Goal: Task Accomplishment & Management: Manage account settings

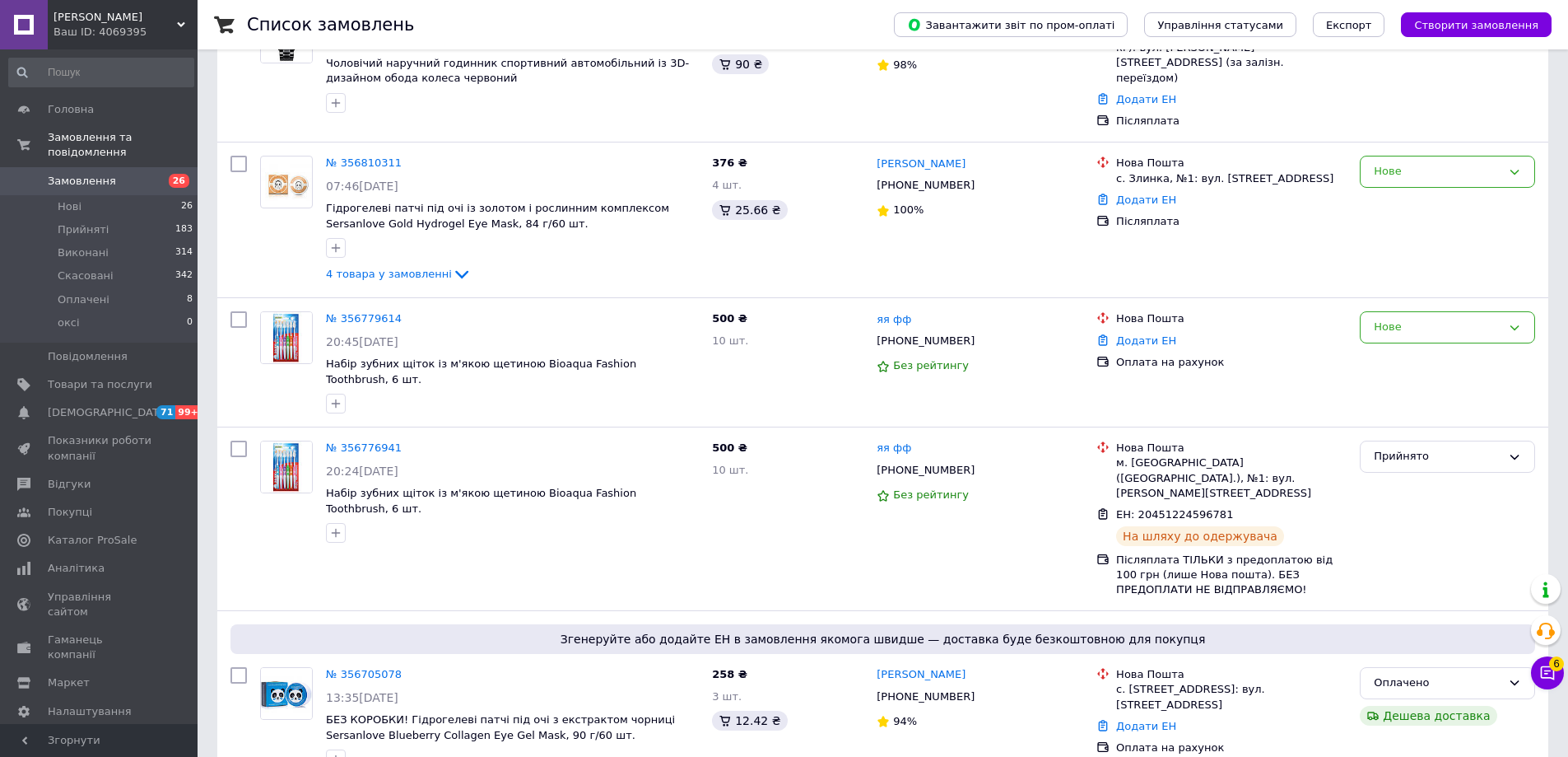
scroll to position [164, 0]
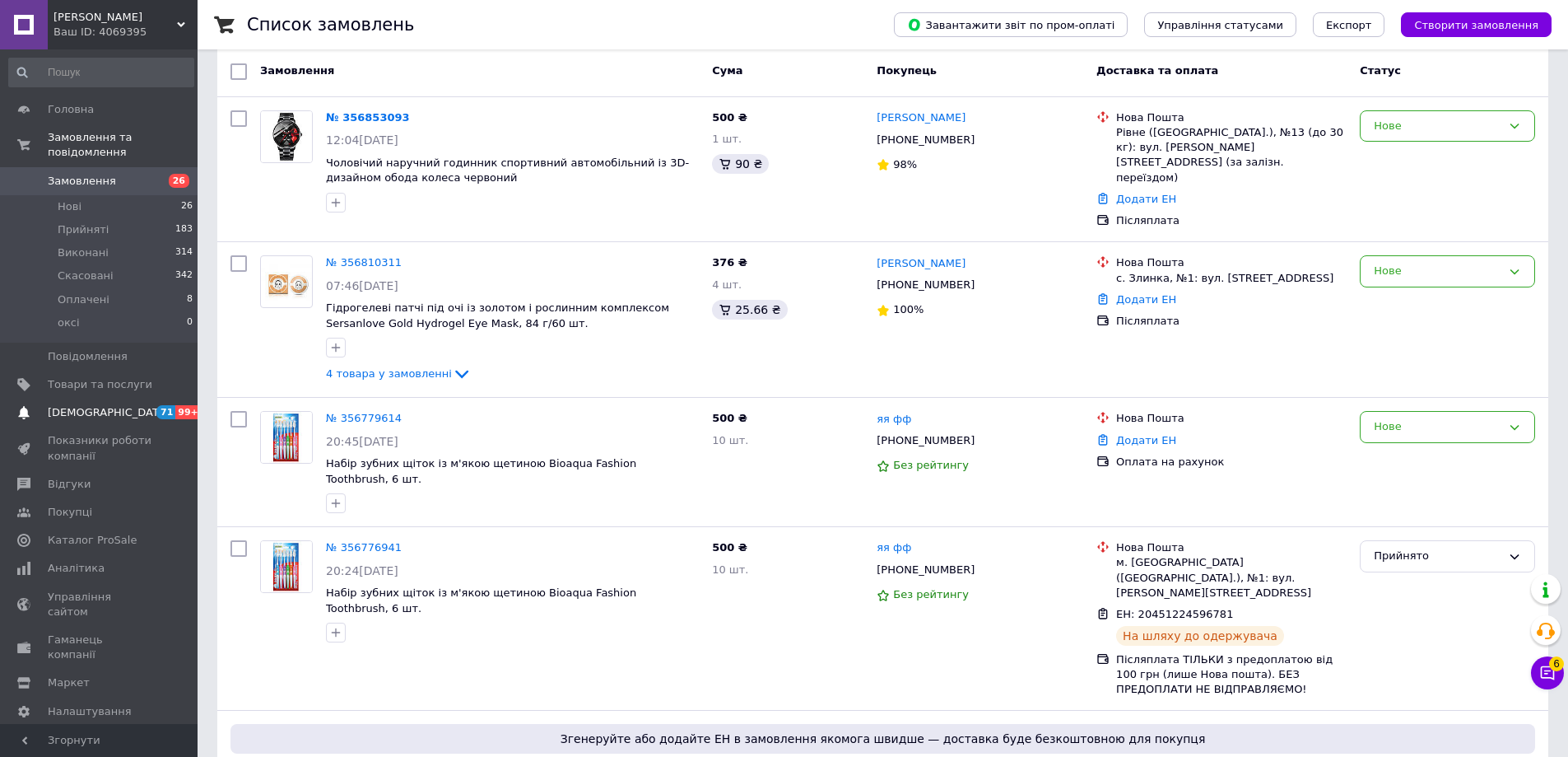
click at [83, 405] on span "[DEMOGRAPHIC_DATA]" at bounding box center [109, 413] width 122 height 15
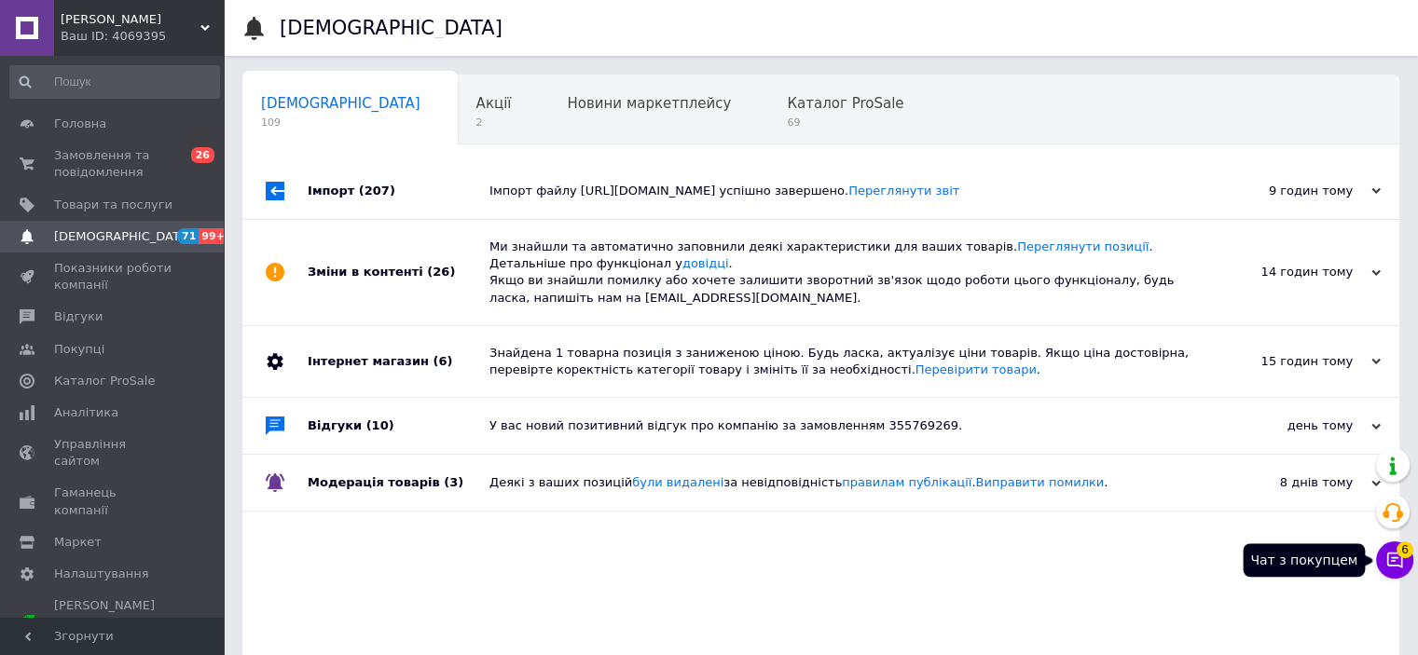
drag, startPoint x: 1406, startPoint y: 564, endPoint x: 1079, endPoint y: 369, distance: 380.9
click at [1406, 565] on button "Чат з покупцем 6" at bounding box center [1394, 560] width 37 height 37
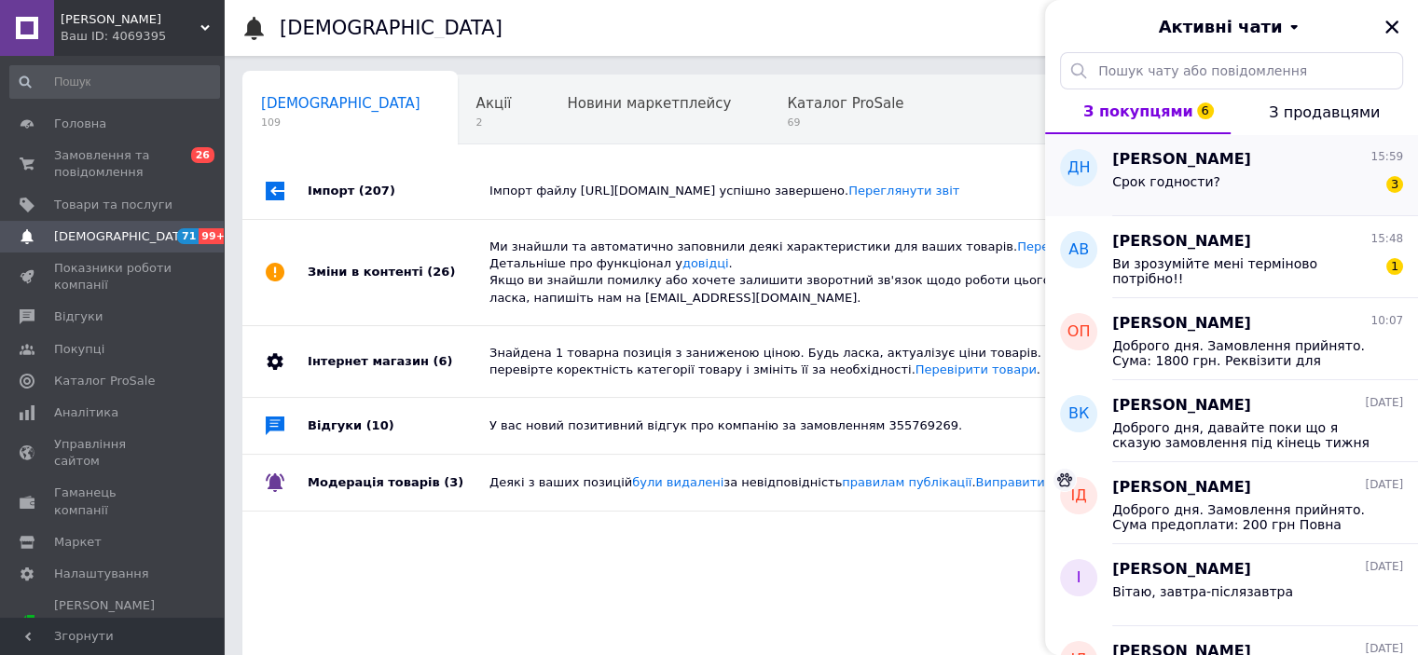
click at [1198, 166] on span "[PERSON_NAME]" at bounding box center [1181, 159] width 139 height 21
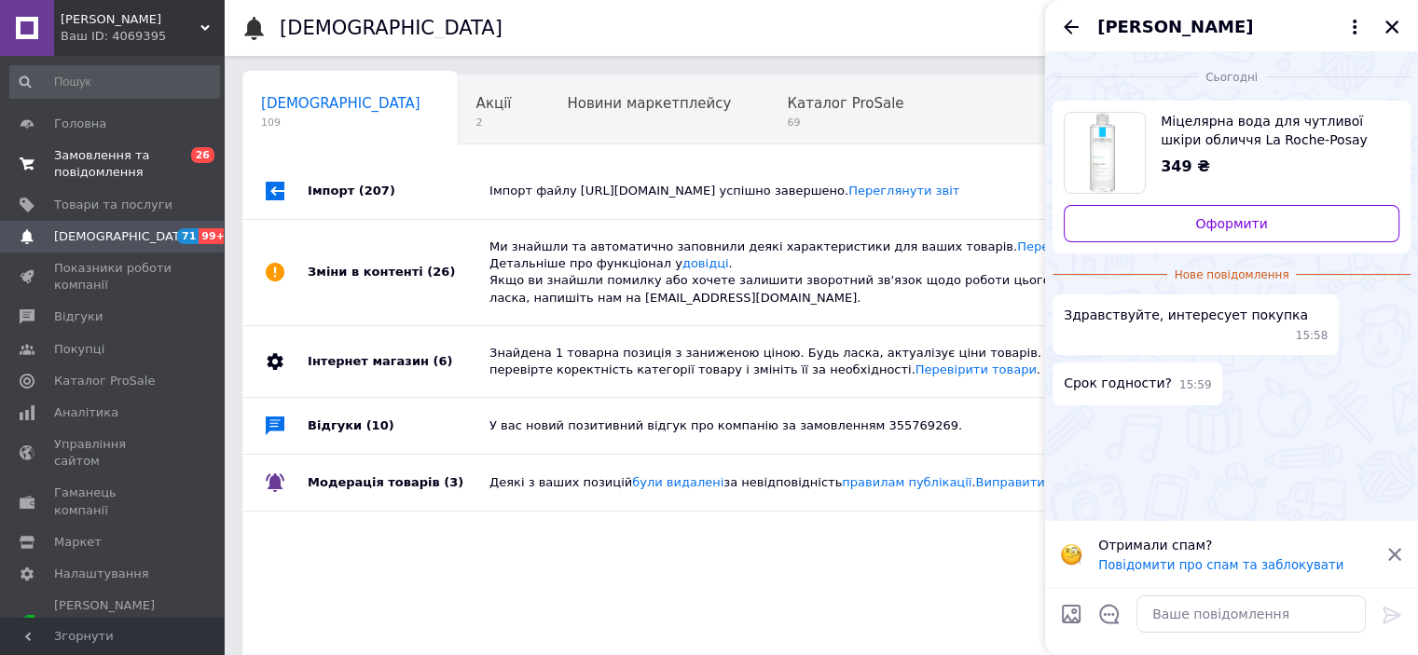
click at [131, 159] on span "Замовлення та повідомлення" at bounding box center [113, 164] width 118 height 34
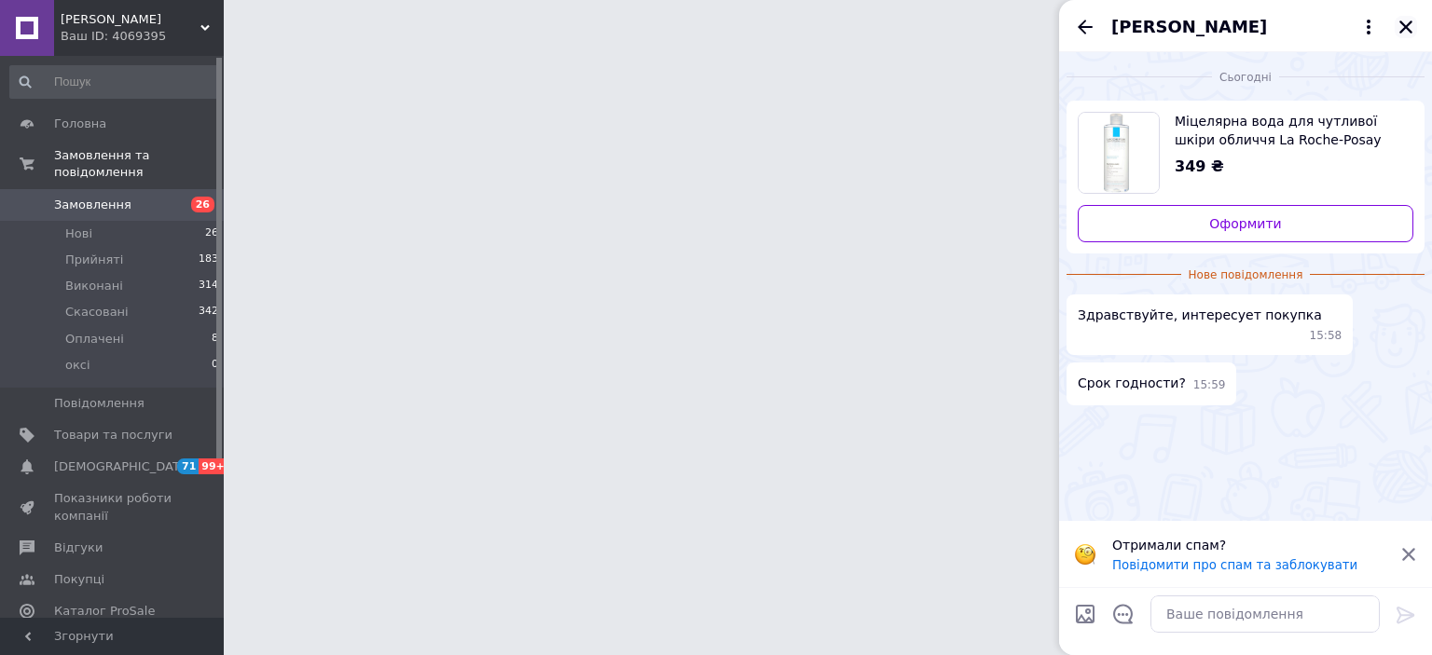
click at [1405, 26] on icon "Закрити" at bounding box center [1405, 27] width 13 height 13
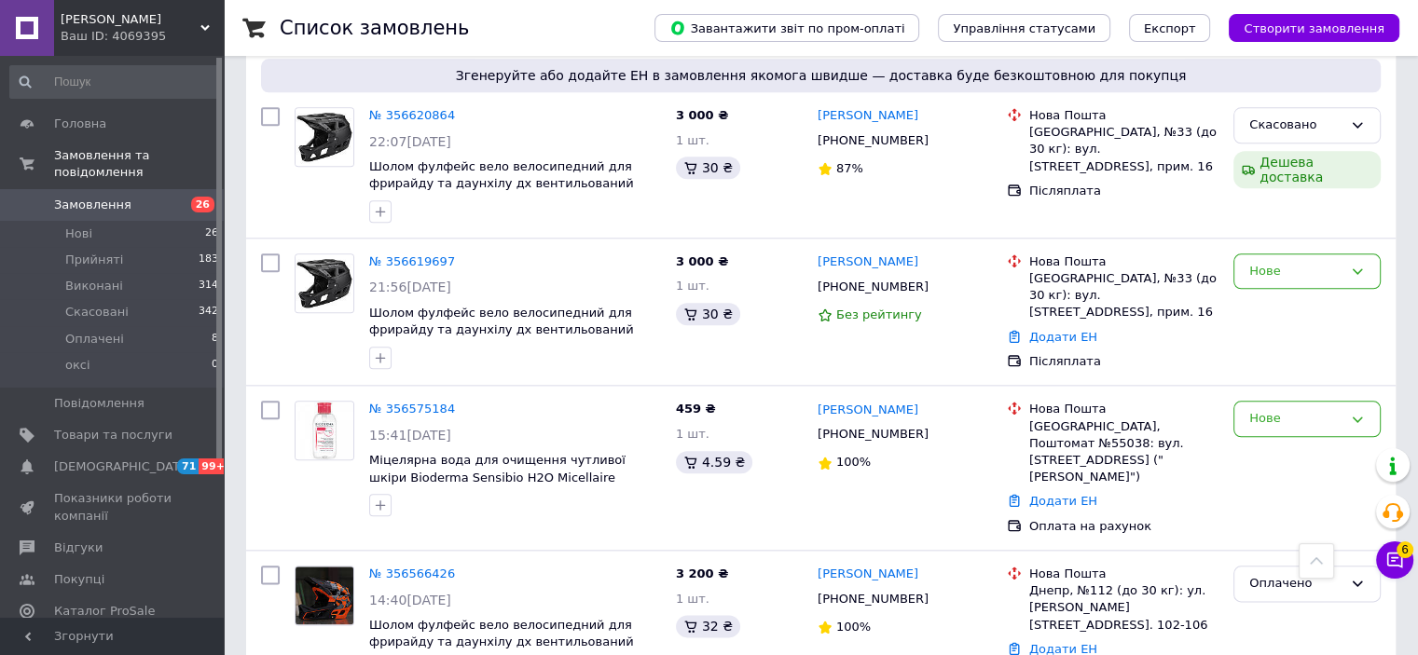
scroll to position [2051, 0]
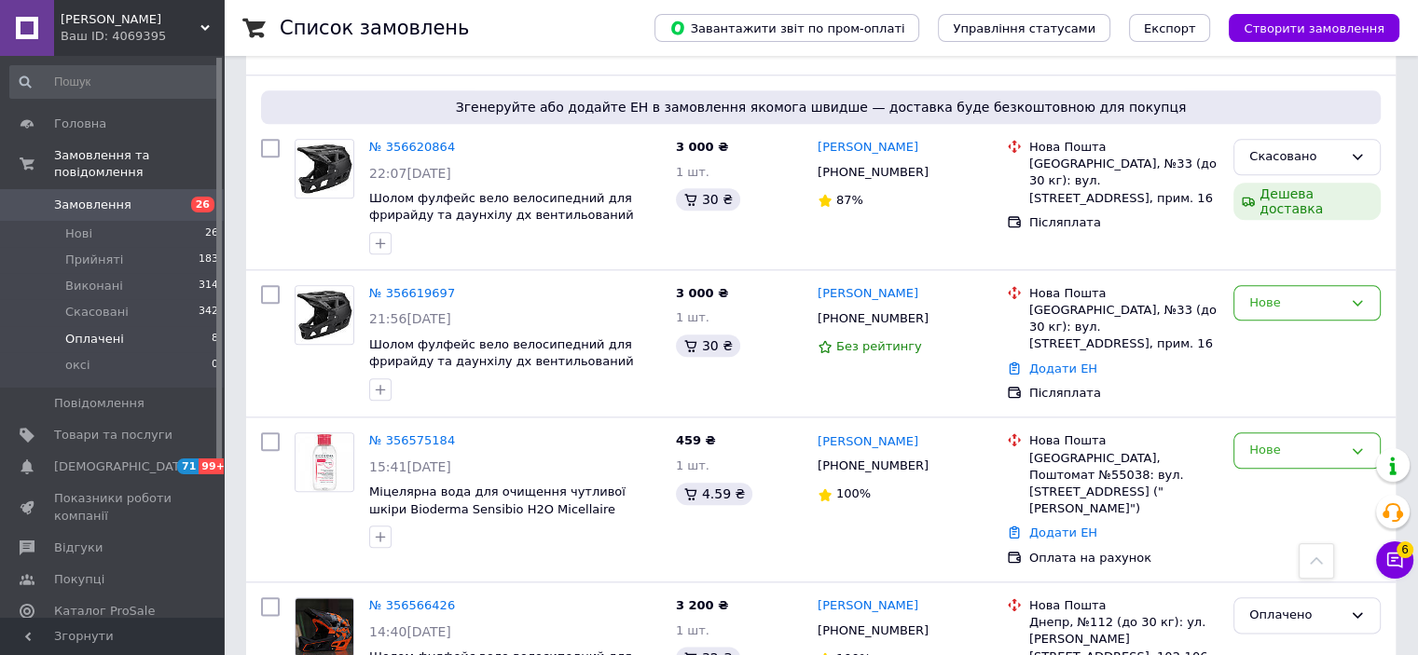
click at [145, 329] on li "Оплачені 8" at bounding box center [114, 339] width 229 height 26
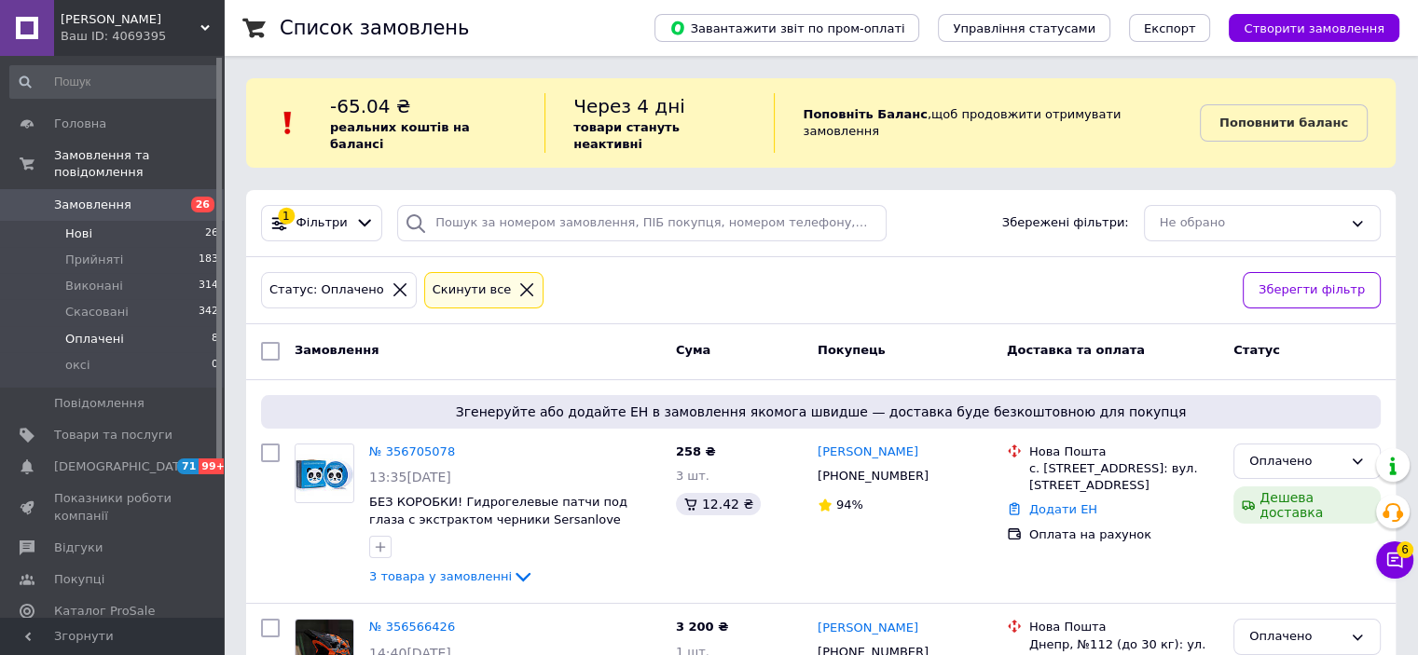
click at [119, 221] on li "Нові 26" at bounding box center [114, 234] width 229 height 26
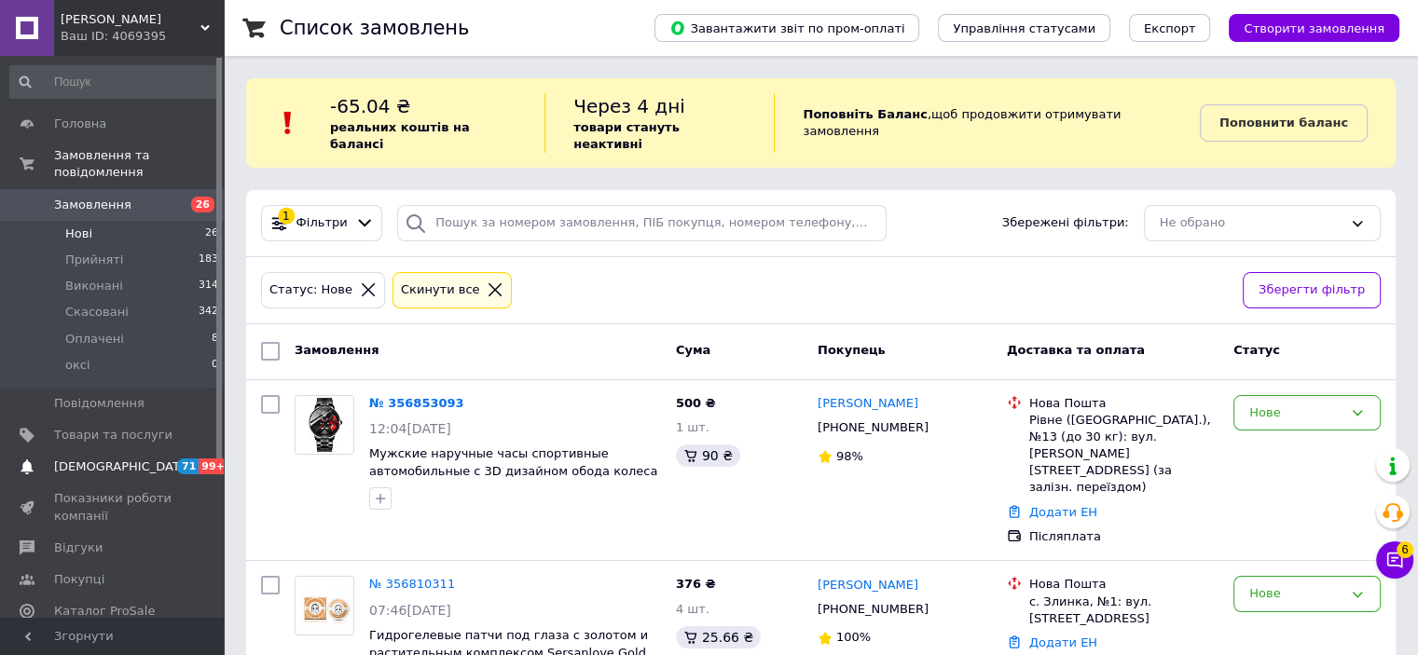
click at [86, 459] on span "[DEMOGRAPHIC_DATA]" at bounding box center [123, 467] width 138 height 17
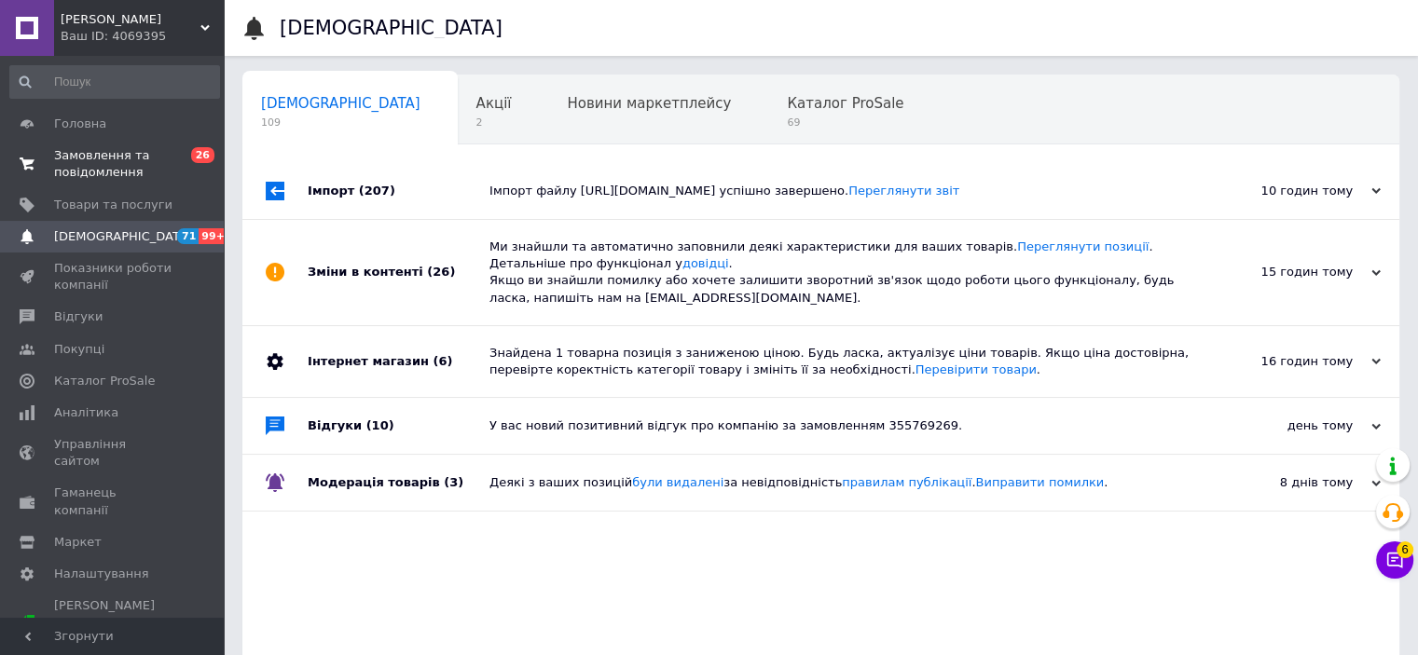
click at [131, 167] on span "Замовлення та повідомлення" at bounding box center [113, 164] width 118 height 34
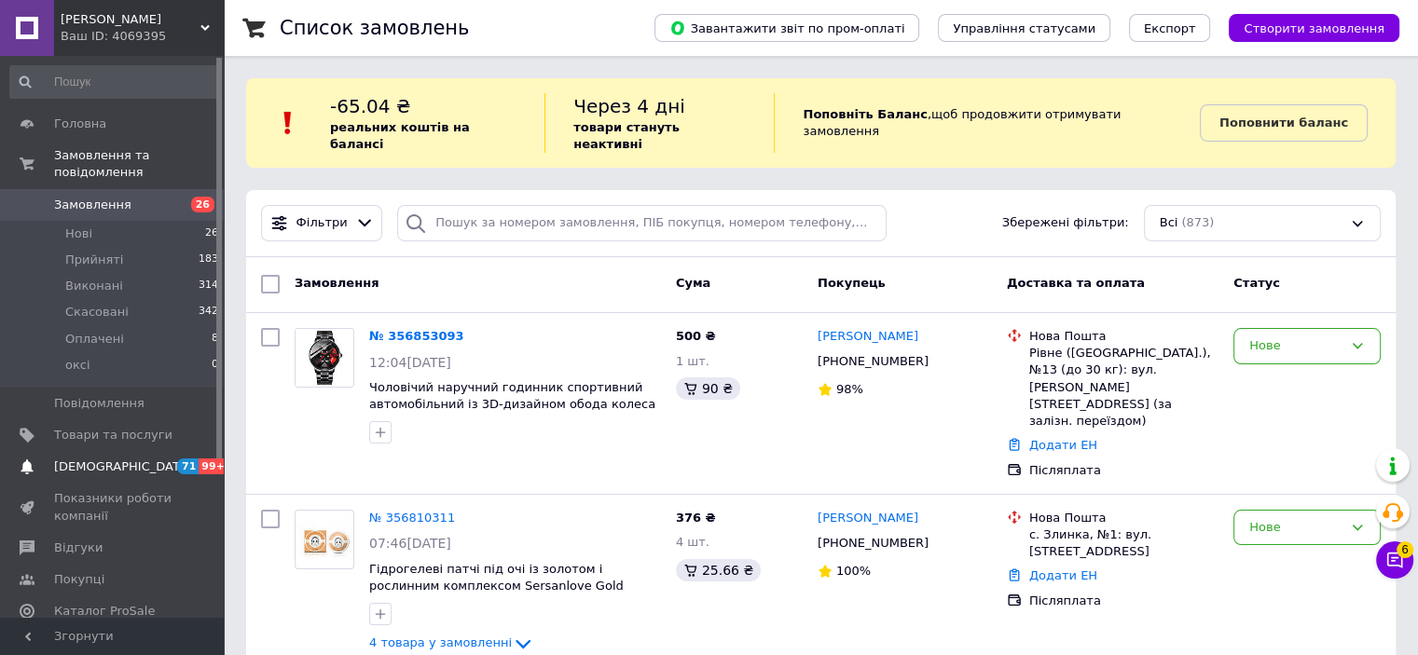
click at [125, 451] on link "Сповіщення 71 99+" at bounding box center [114, 467] width 229 height 32
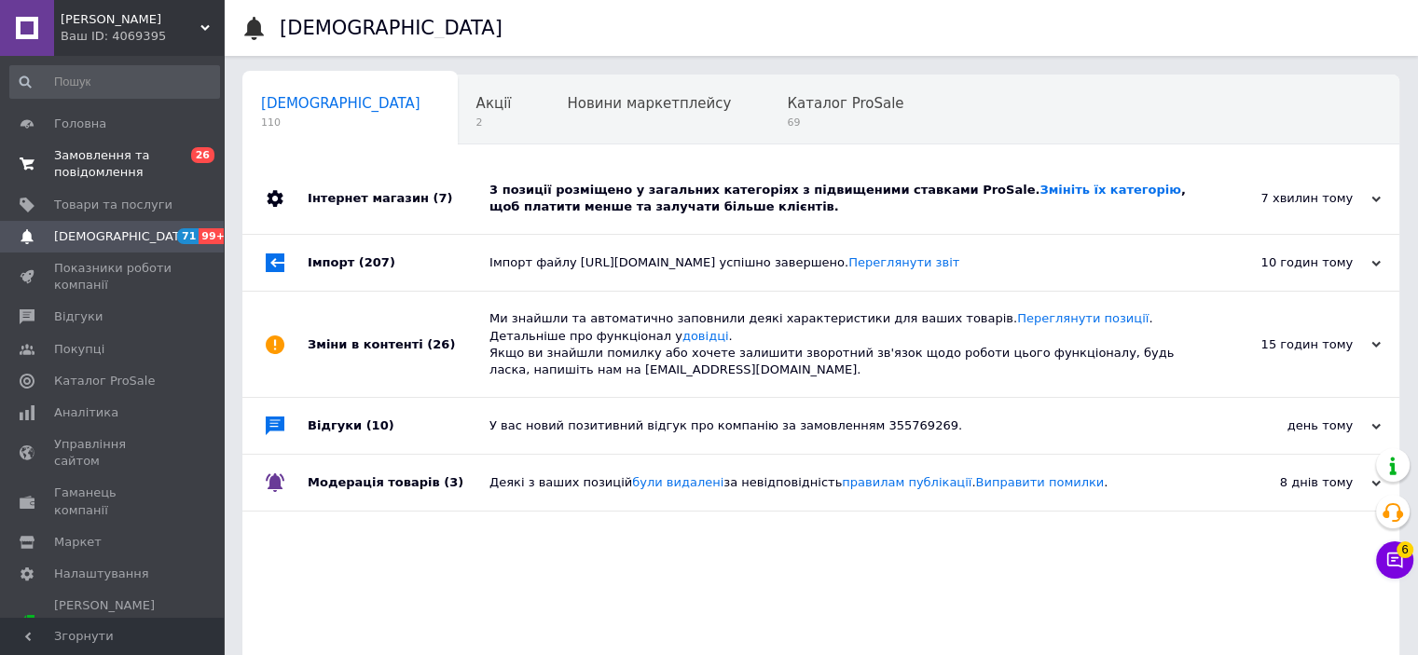
click at [110, 171] on span "Замовлення та повідомлення" at bounding box center [113, 164] width 118 height 34
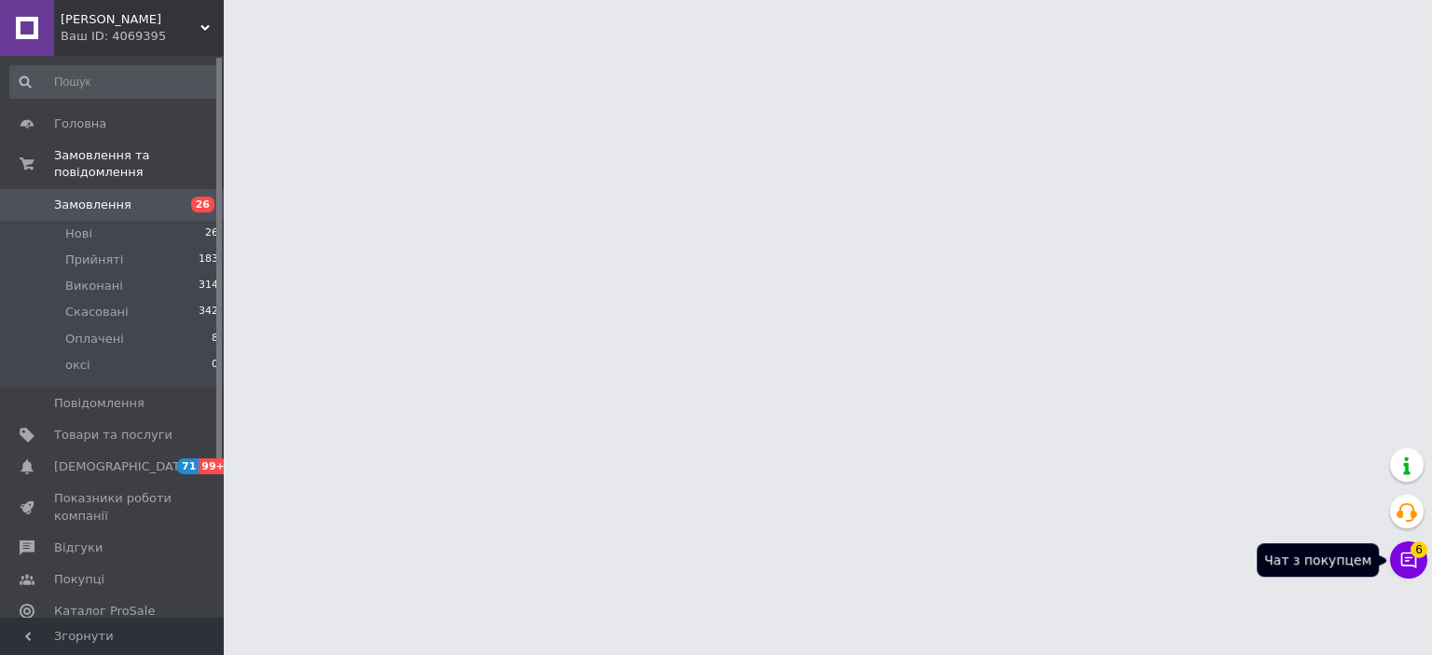
click at [1409, 562] on icon at bounding box center [1408, 560] width 19 height 19
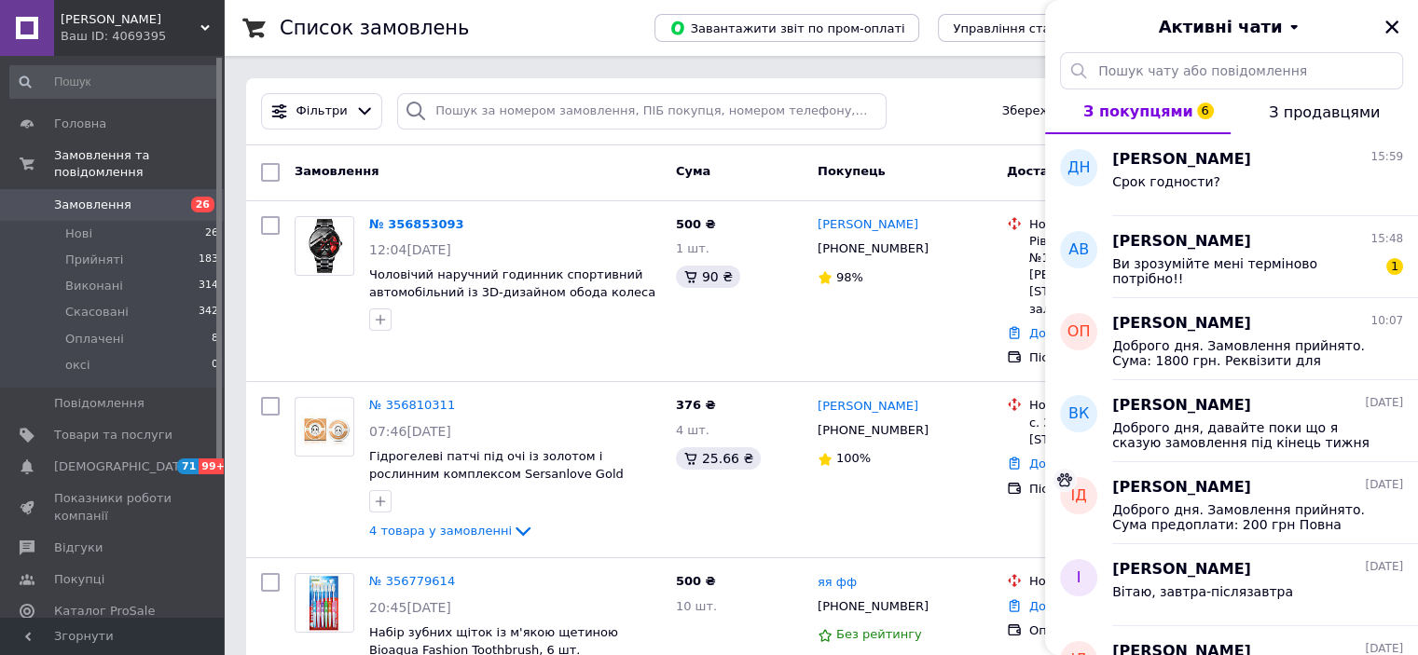
click at [1388, 30] on icon "Закрити" at bounding box center [1391, 27] width 13 height 13
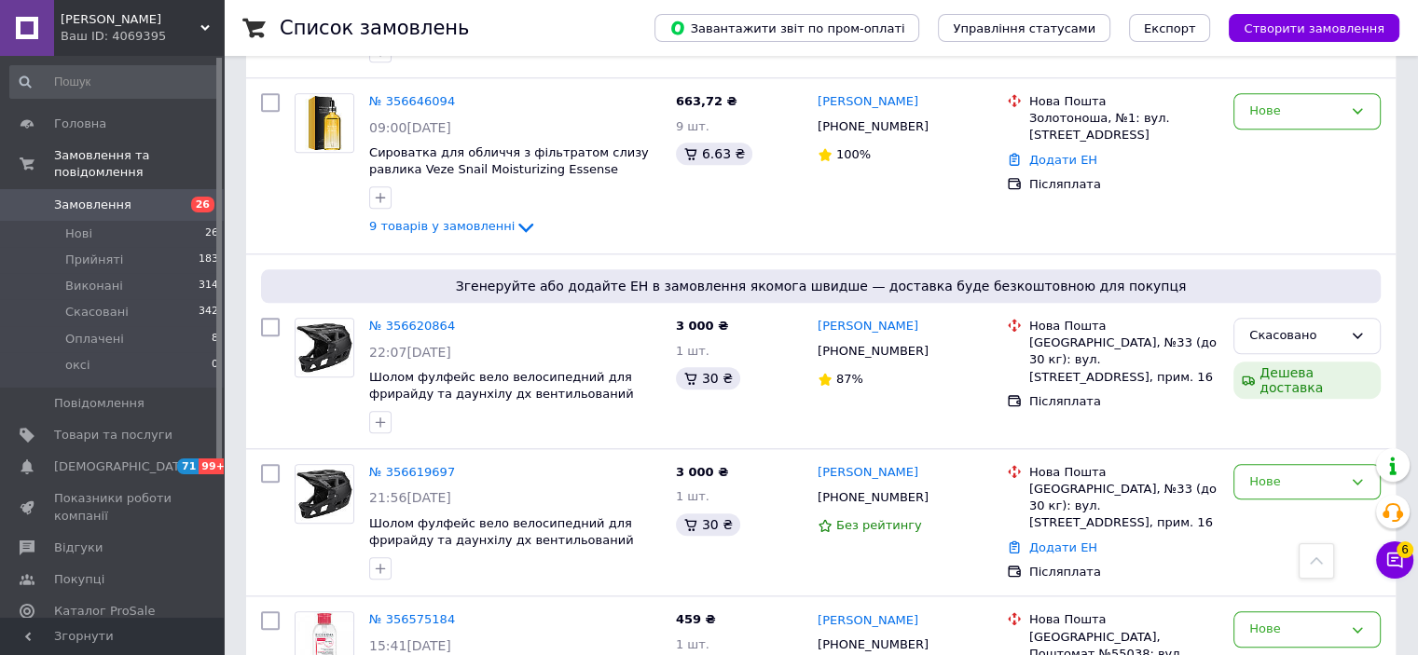
scroll to position [1771, 0]
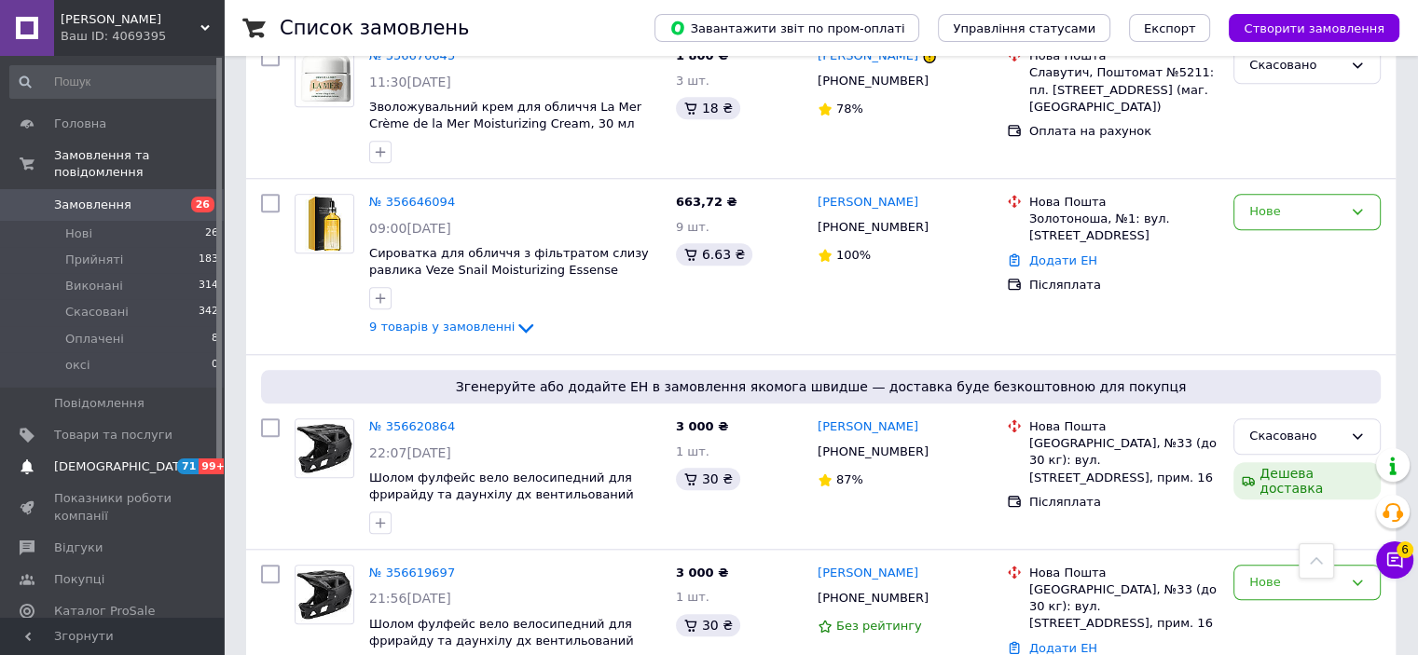
click at [131, 459] on span "[DEMOGRAPHIC_DATA]" at bounding box center [113, 467] width 118 height 17
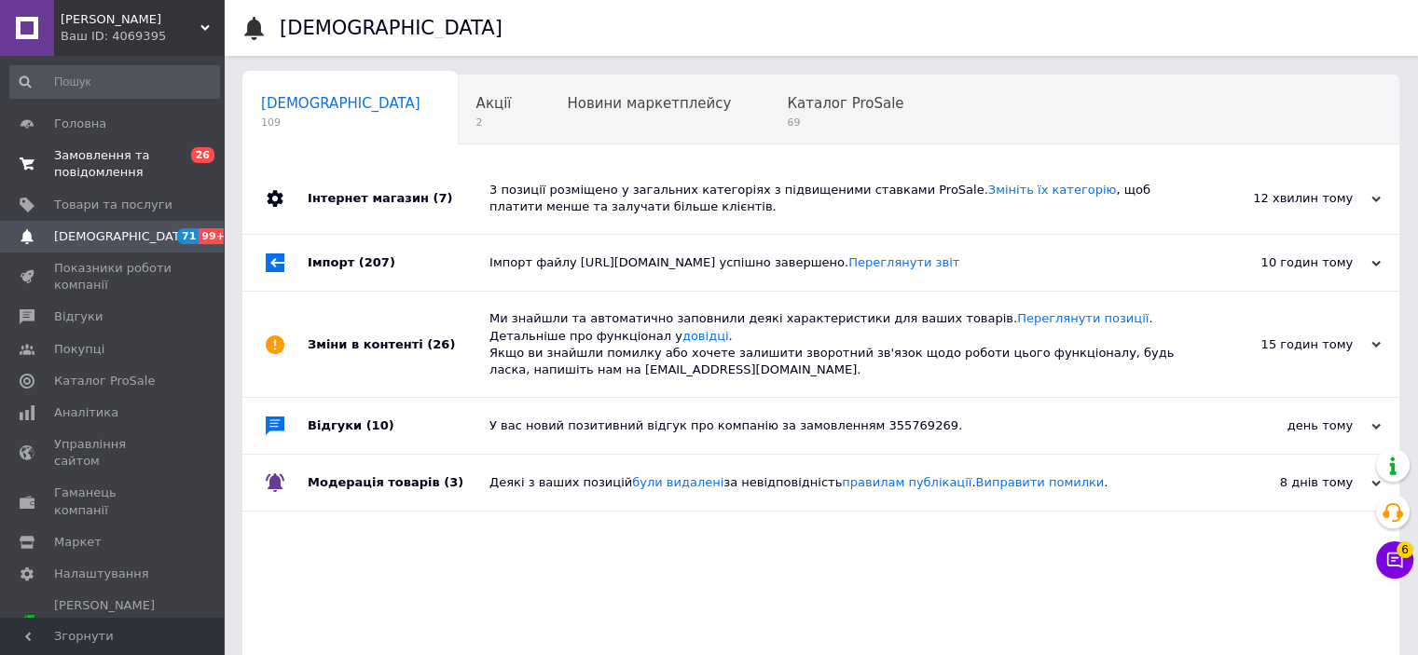
click at [133, 171] on span "Замовлення та повідомлення" at bounding box center [113, 164] width 118 height 34
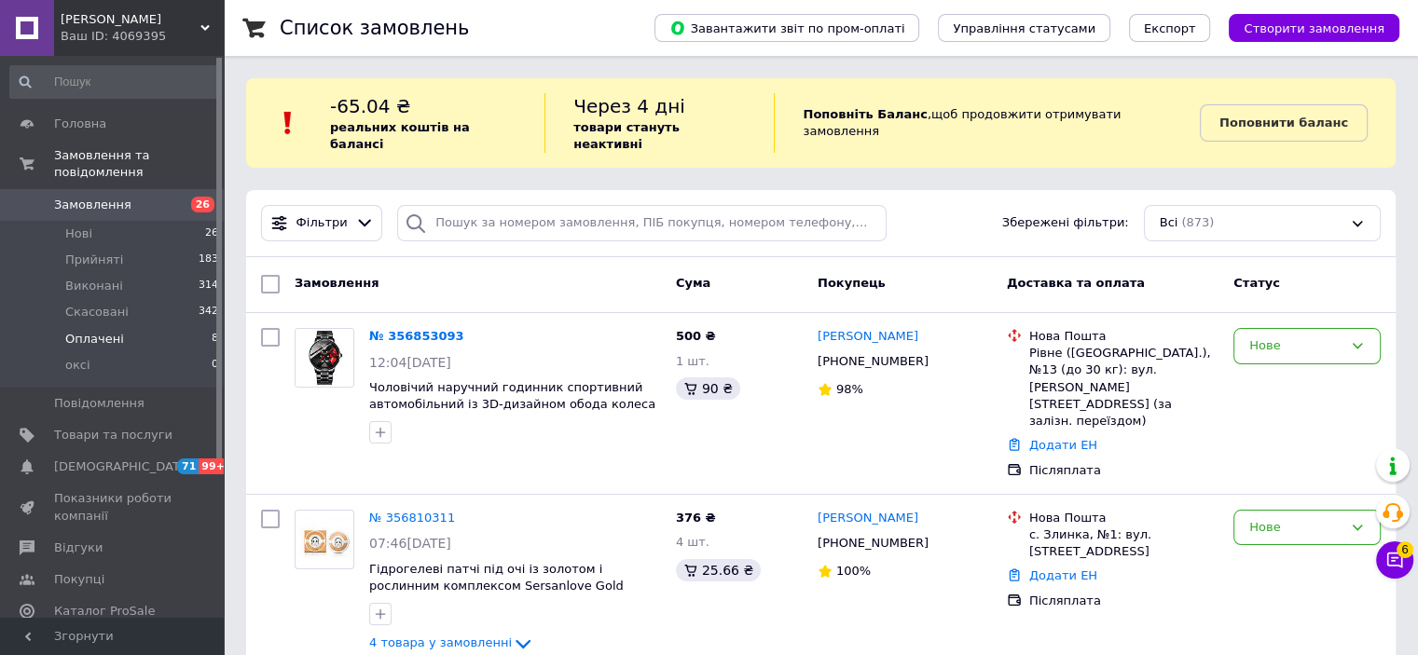
click at [140, 326] on li "Оплачені 8" at bounding box center [114, 339] width 229 height 26
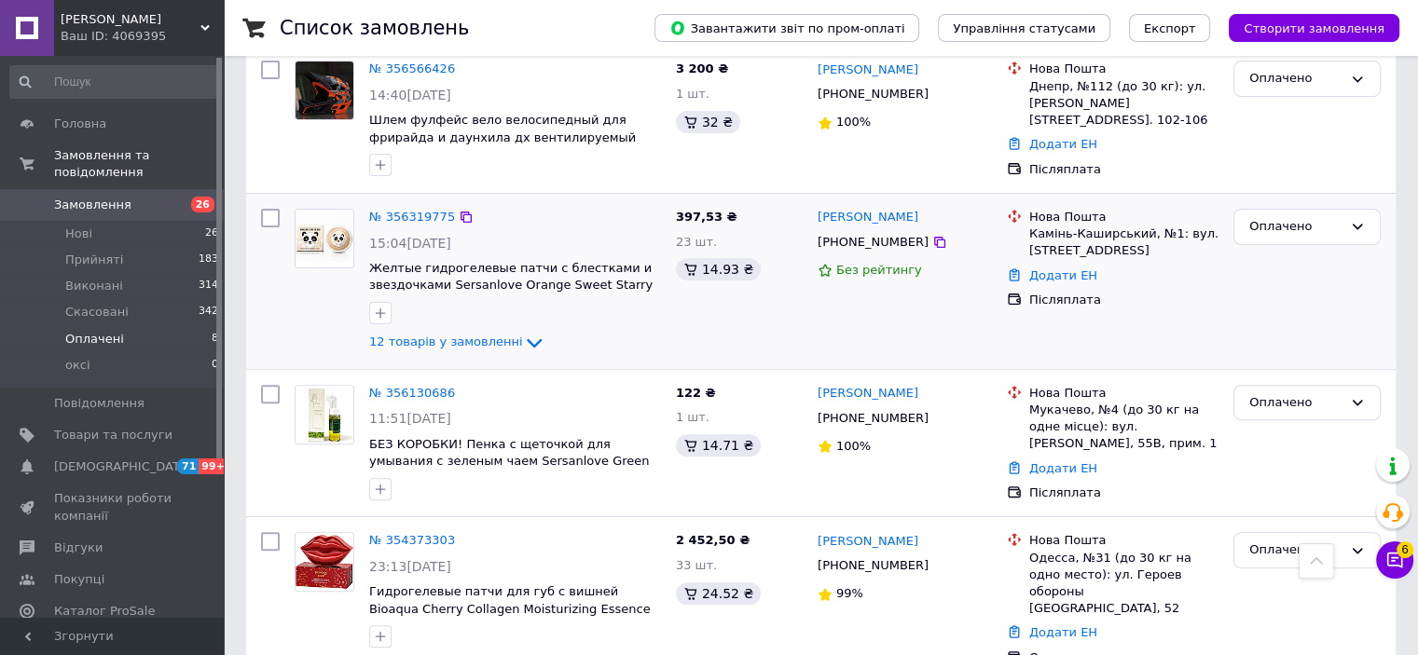
scroll to position [559, 0]
click at [523, 331] on icon at bounding box center [534, 342] width 22 height 22
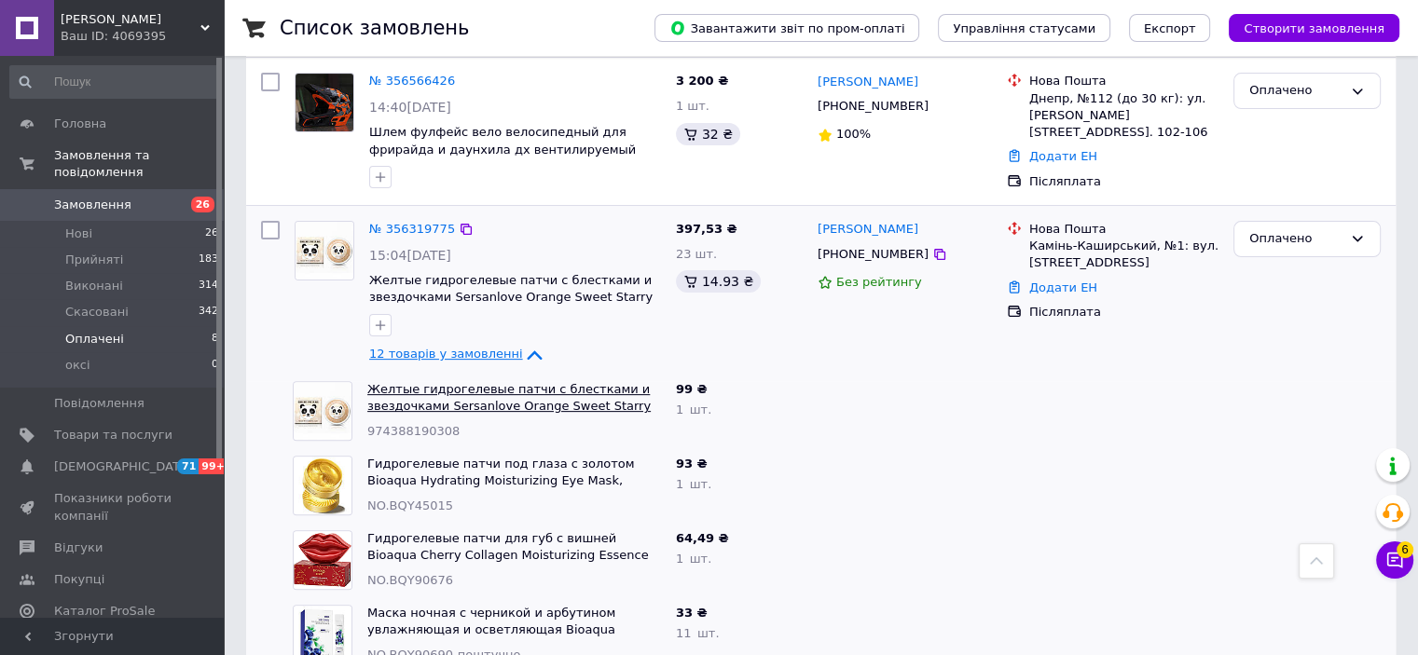
scroll to position [466, 0]
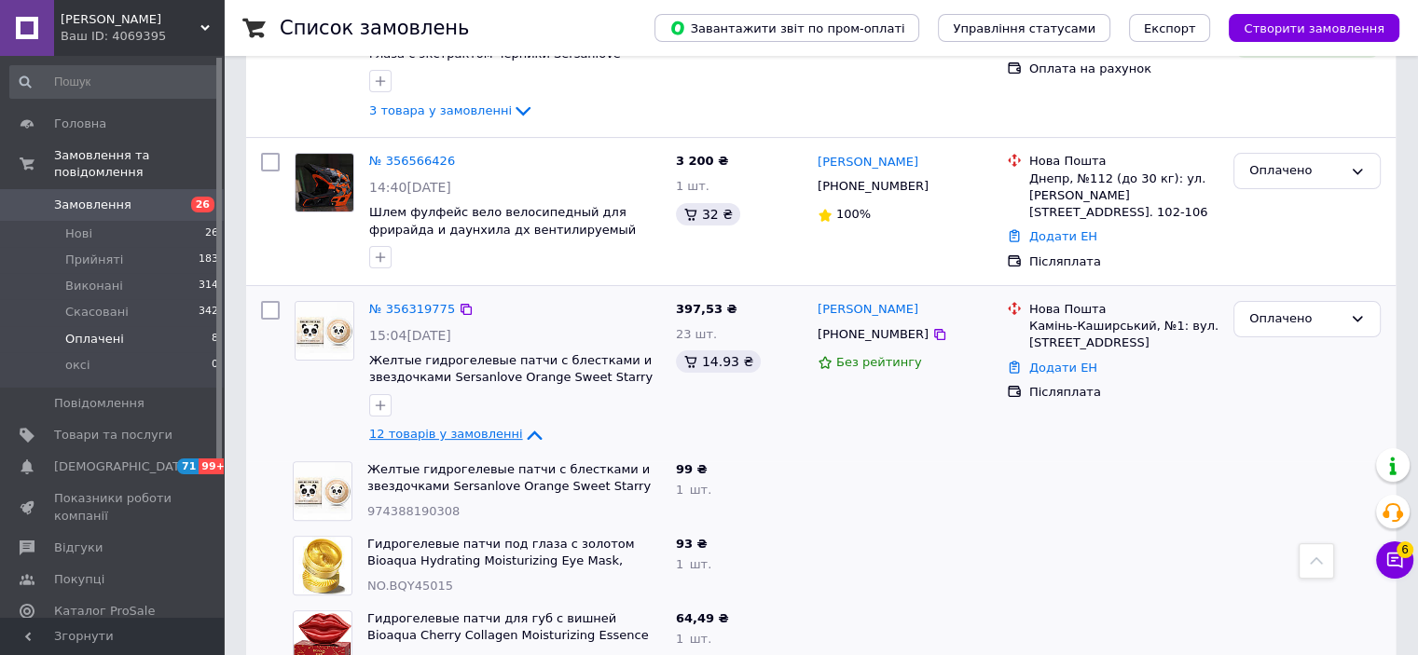
click at [523, 424] on icon at bounding box center [534, 435] width 22 height 22
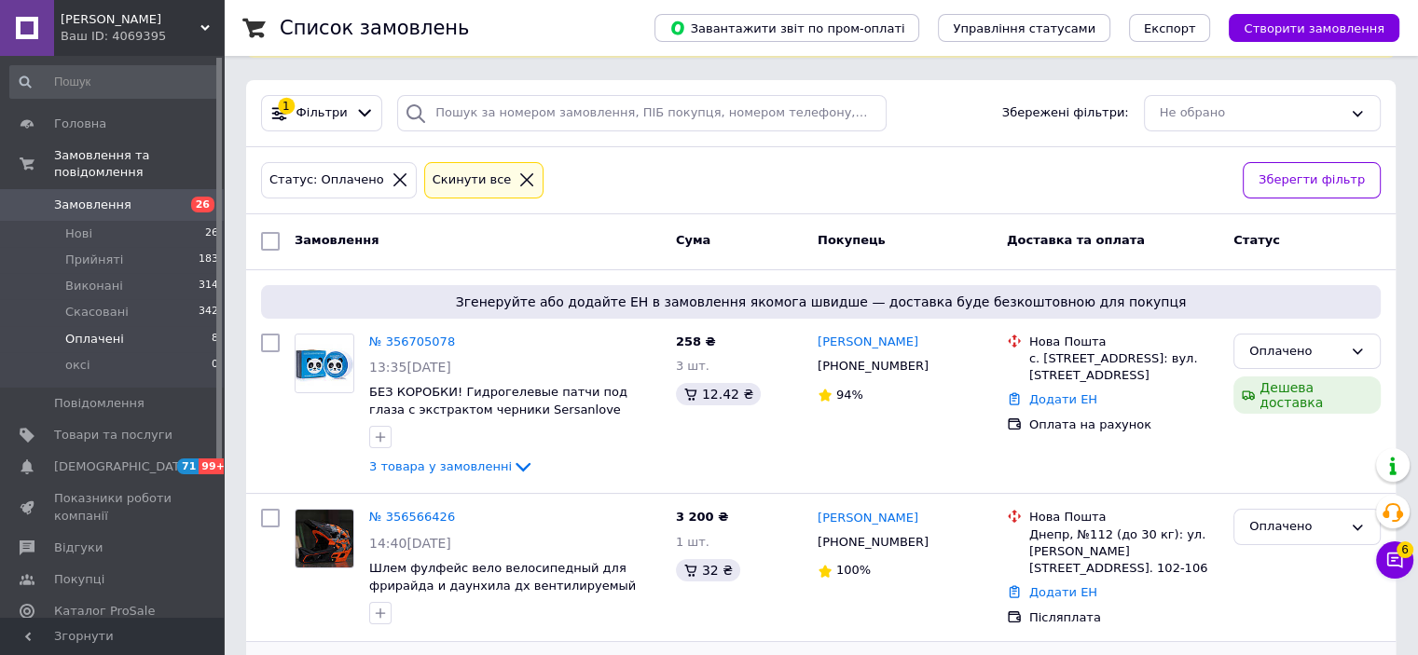
scroll to position [186, 0]
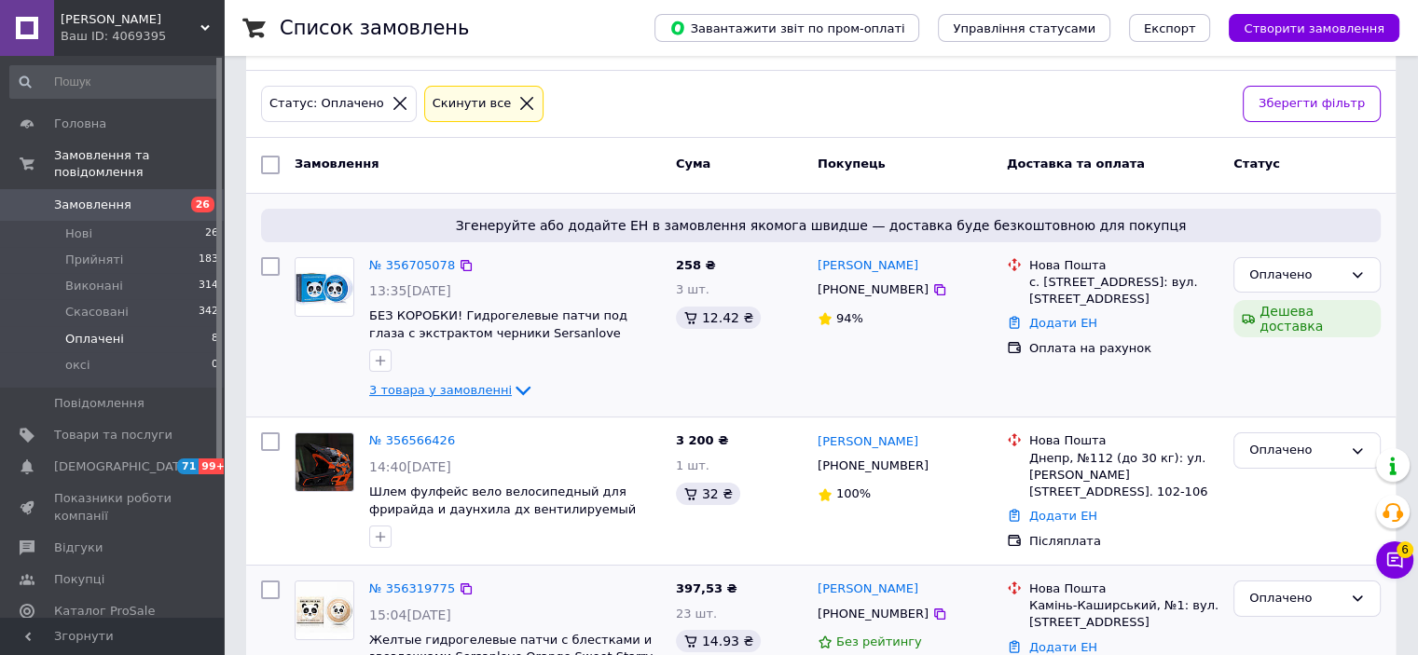
click at [516, 387] on icon at bounding box center [523, 391] width 15 height 9
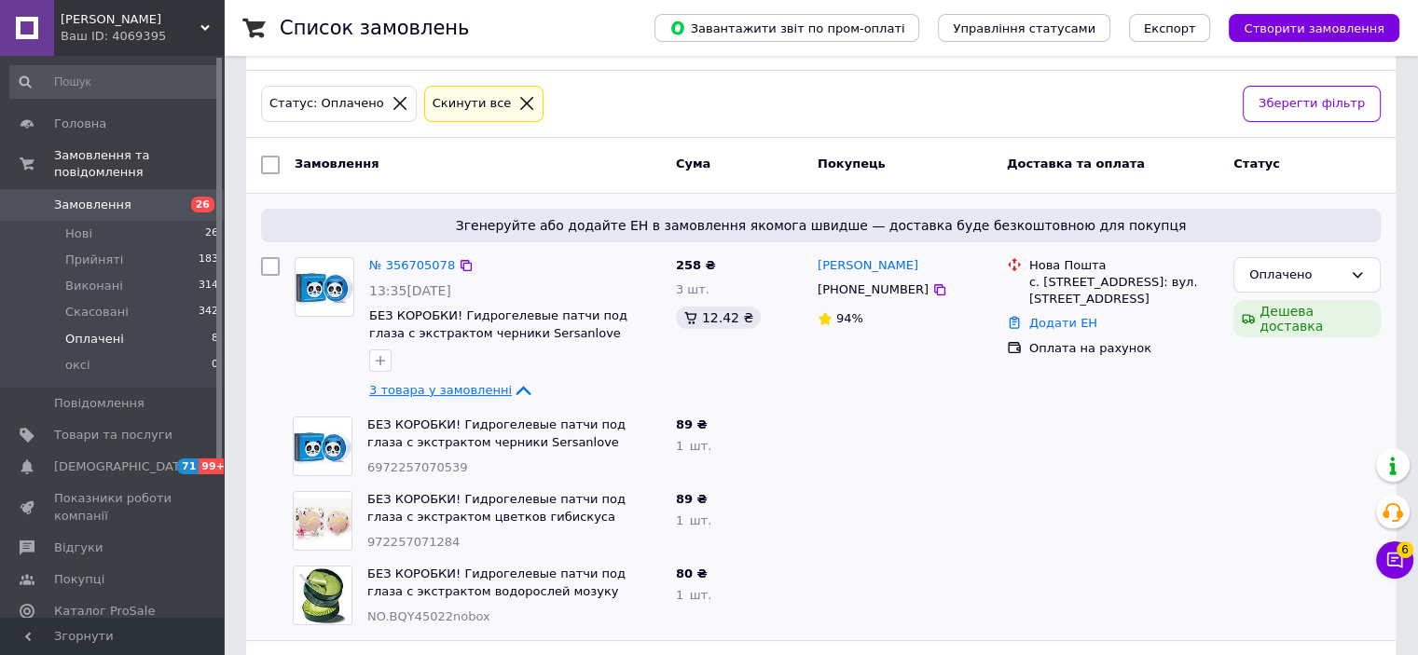
click at [516, 387] on icon at bounding box center [523, 391] width 15 height 9
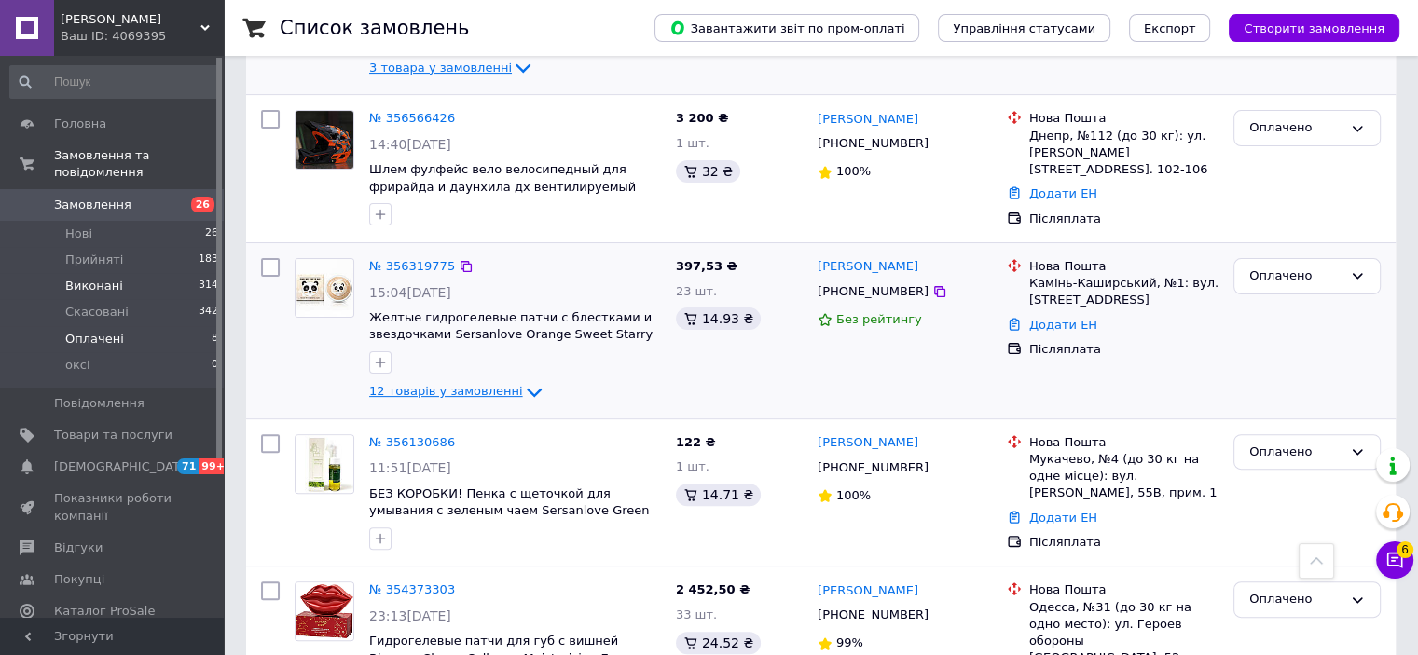
scroll to position [229, 0]
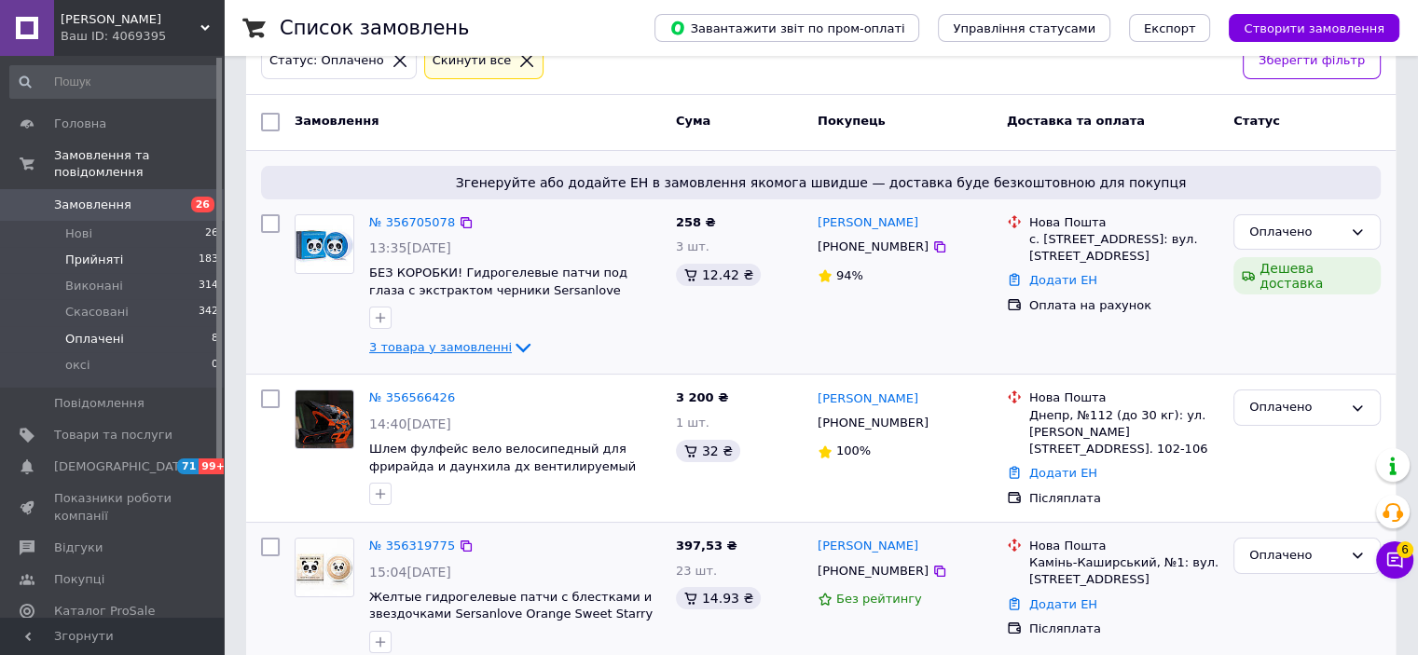
click at [153, 247] on li "Прийняті 183" at bounding box center [114, 260] width 229 height 26
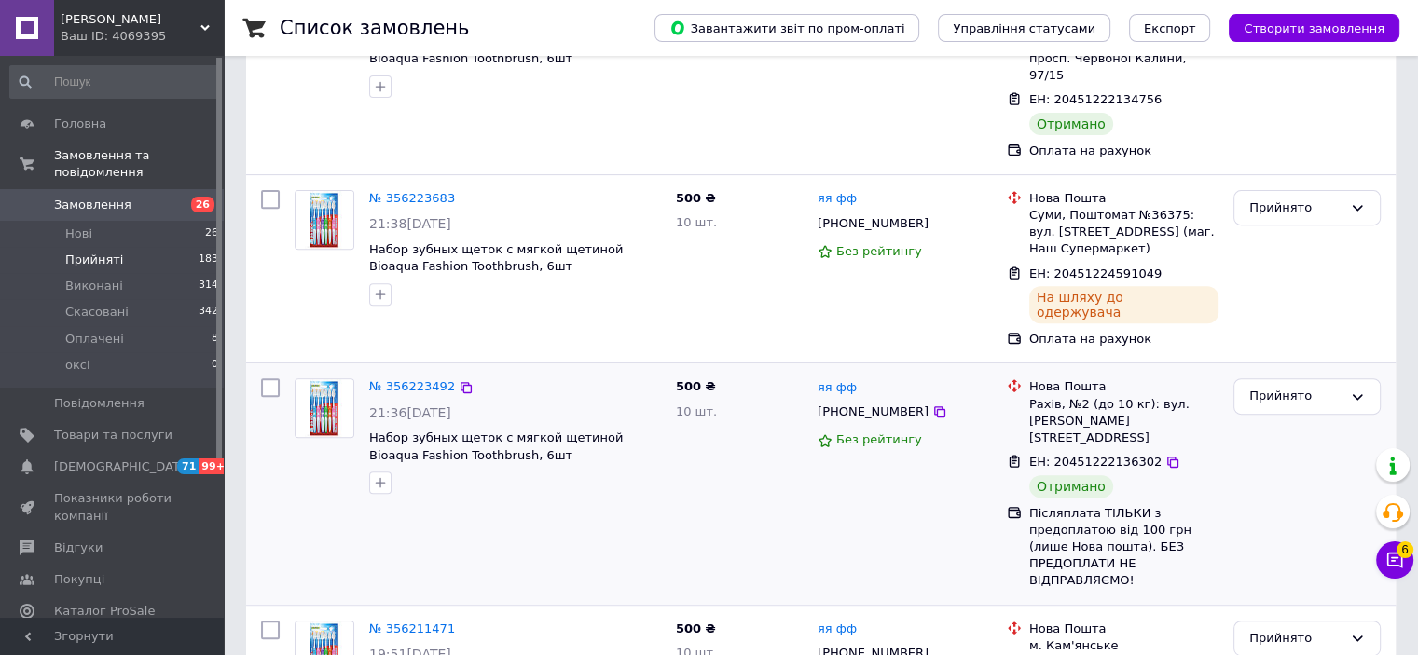
scroll to position [839, 0]
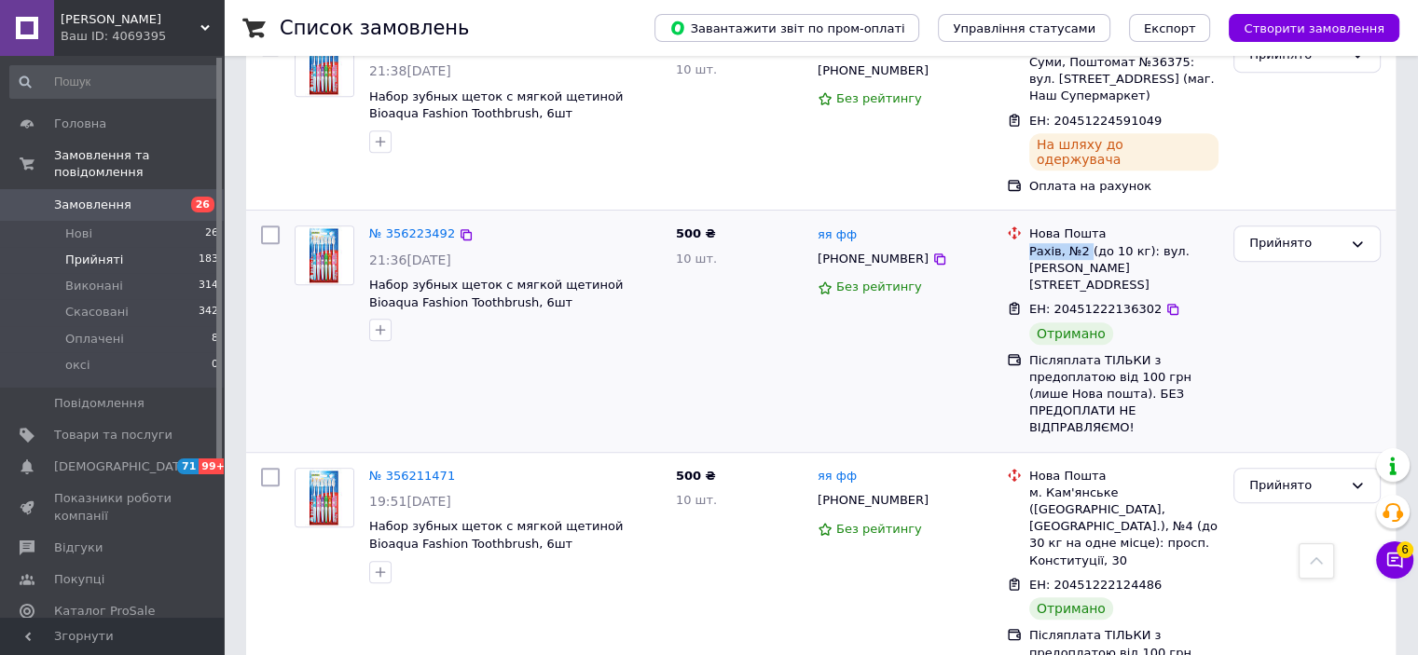
drag, startPoint x: 1026, startPoint y: 117, endPoint x: 1085, endPoint y: 113, distance: 59.8
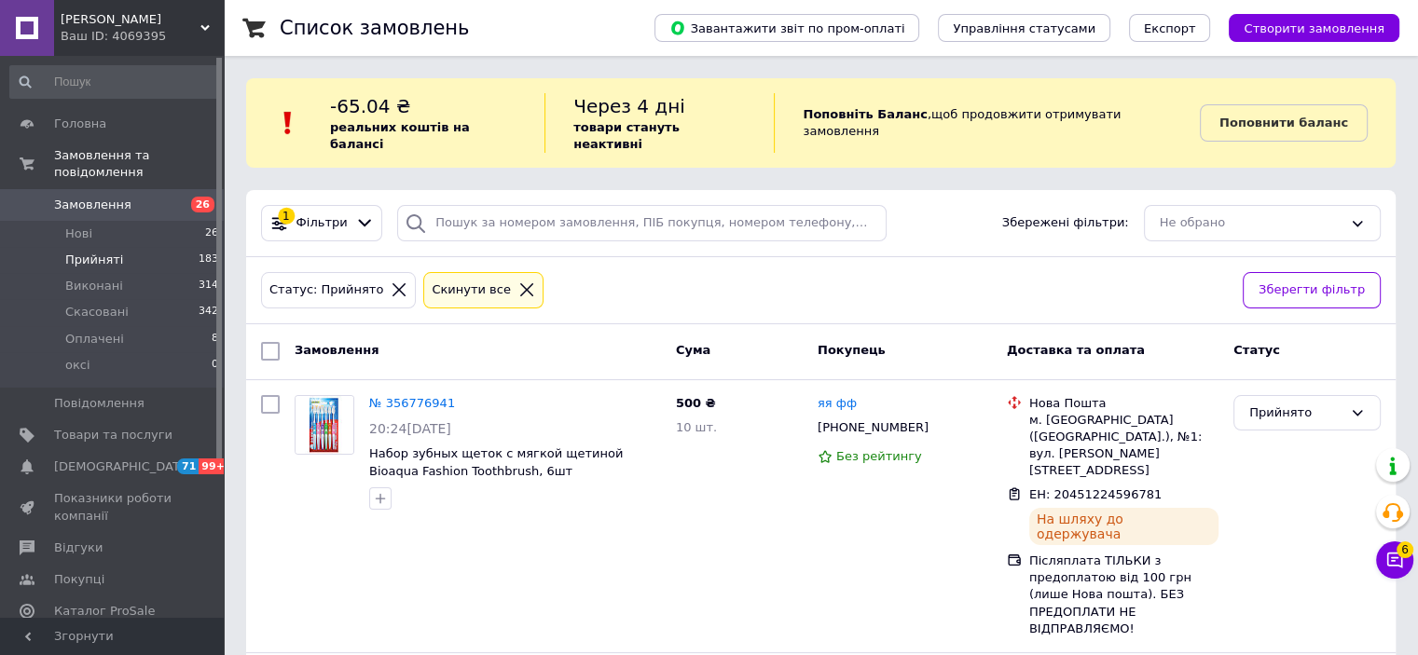
drag, startPoint x: 1074, startPoint y: 117, endPoint x: 1111, endPoint y: 294, distance: 181.0
click at [1111, 293] on div "Статус: Прийнято Cкинути все" at bounding box center [744, 291] width 974 height 44
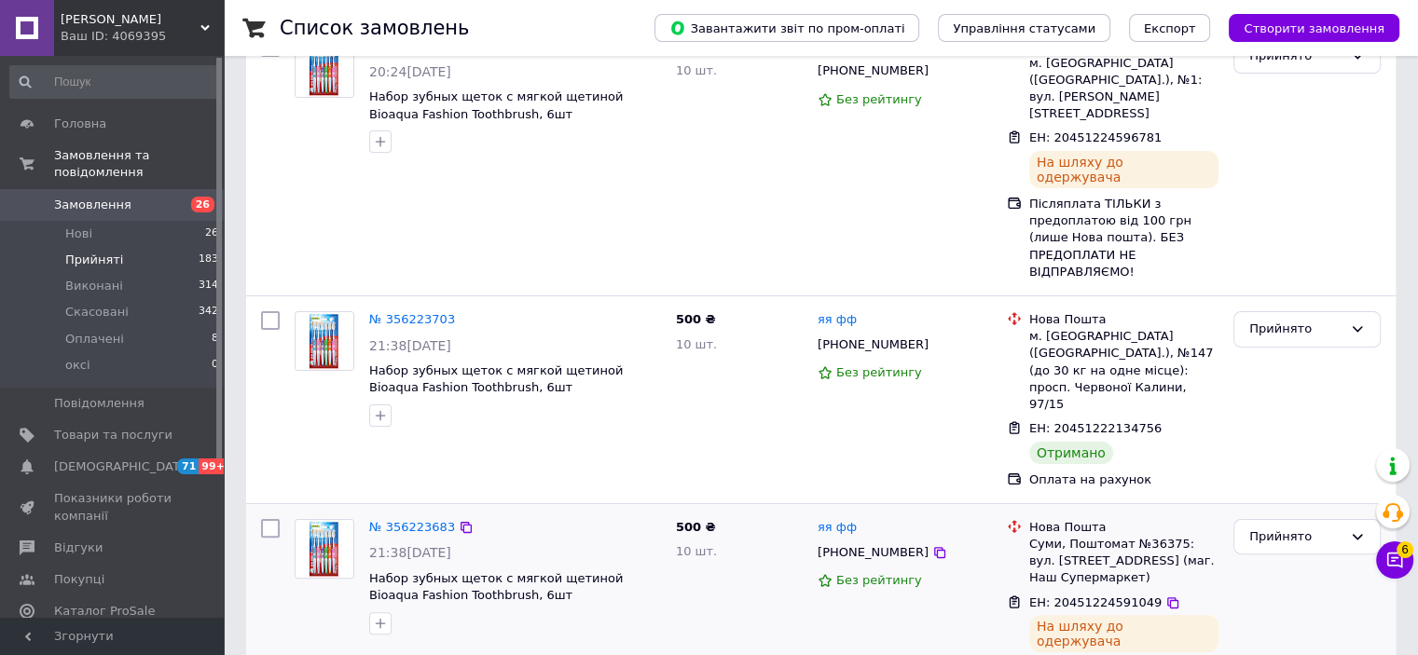
scroll to position [559, 0]
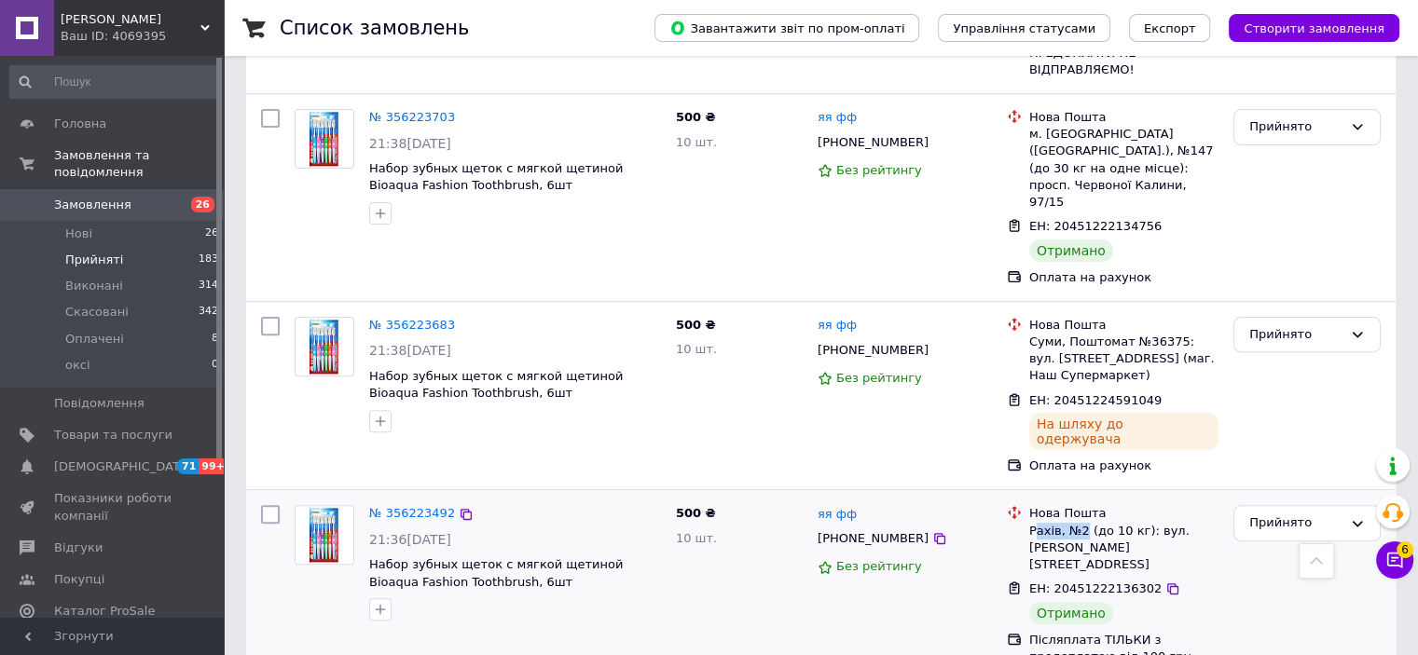
drag, startPoint x: 1033, startPoint y: 395, endPoint x: 1082, endPoint y: 397, distance: 48.5
click at [1082, 523] on div "Рахів, №2 (до 10 кг): вул. [PERSON_NAME][STREET_ADDRESS]" at bounding box center [1123, 548] width 189 height 51
drag, startPoint x: 1082, startPoint y: 397, endPoint x: 1032, endPoint y: 400, distance: 50.4
click at [1032, 523] on div "Рахів, №2 (до 10 кг): вул. [PERSON_NAME][STREET_ADDRESS]" at bounding box center [1123, 548] width 189 height 51
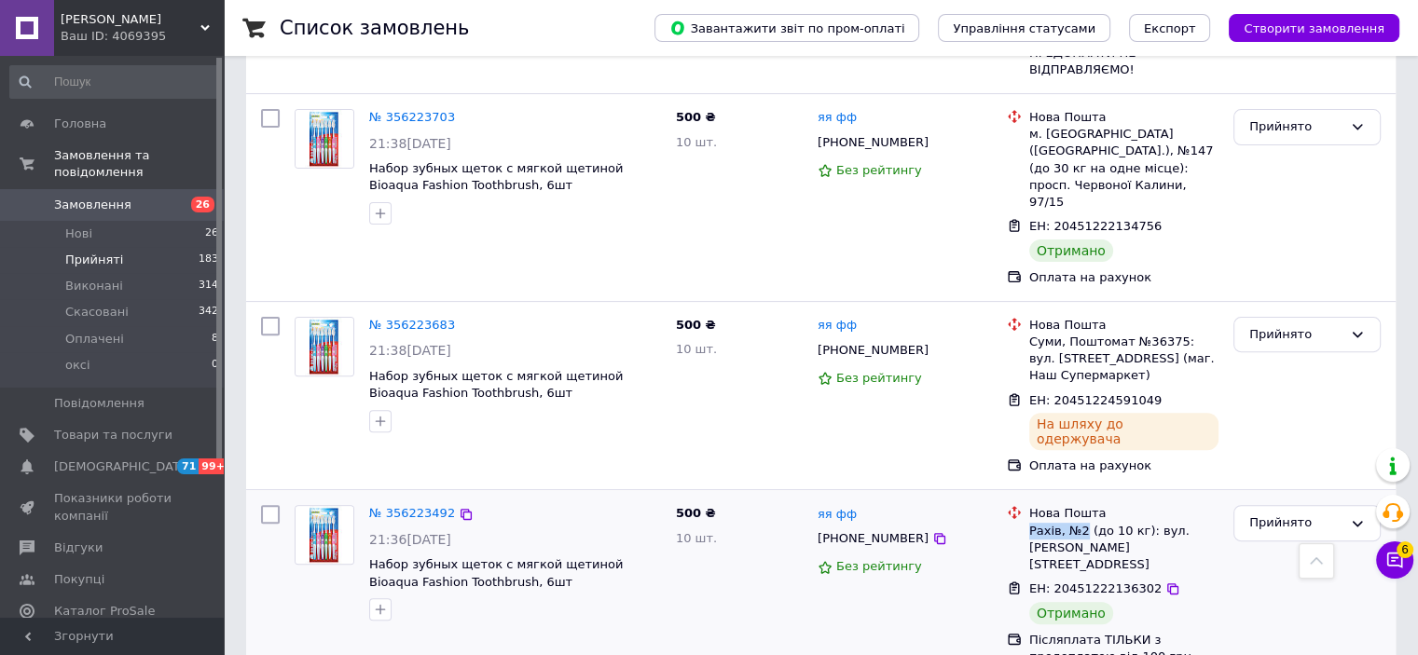
copy div "Рахів, №2"
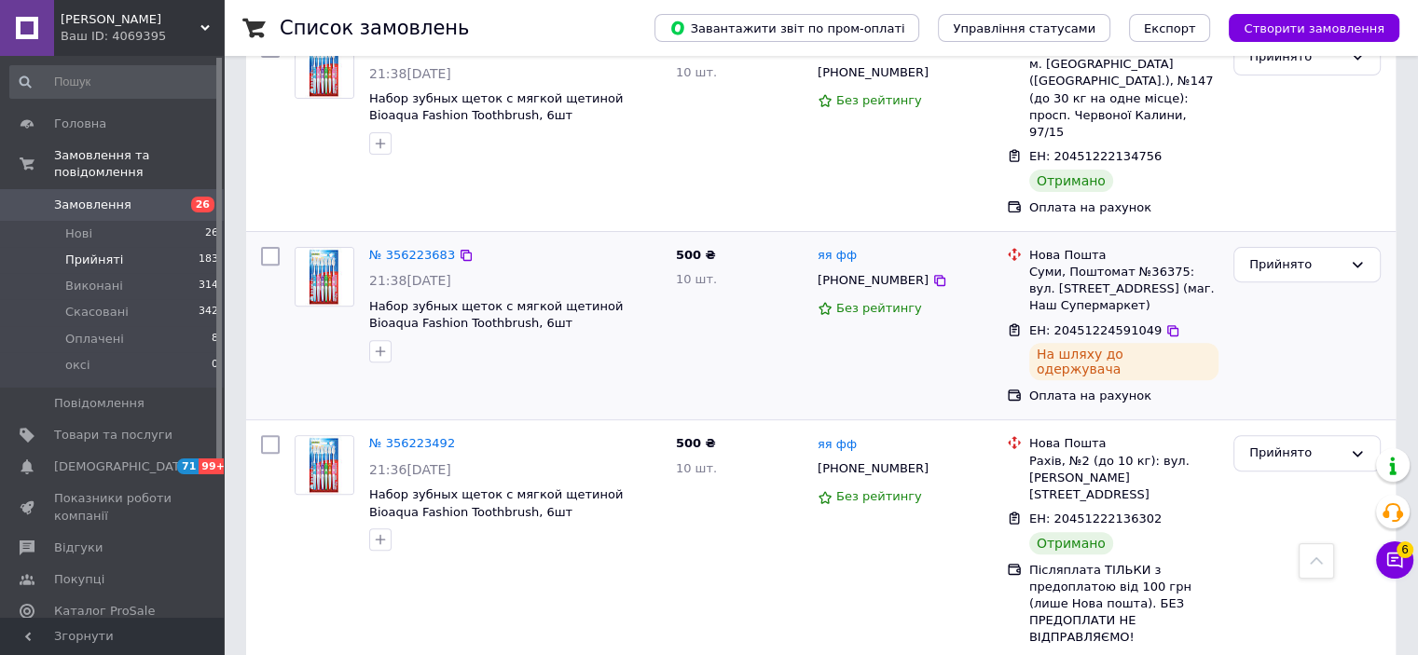
scroll to position [2178, 0]
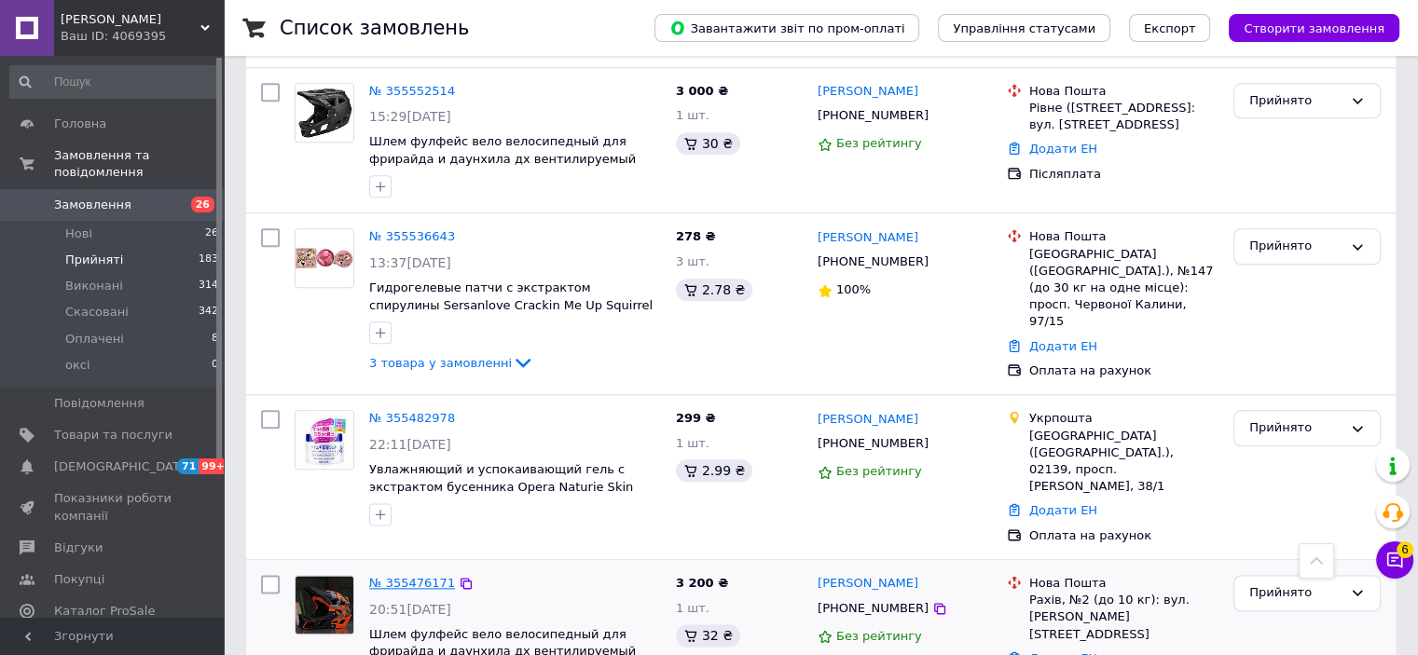
click at [425, 576] on link "№ 355476171" at bounding box center [412, 583] width 86 height 14
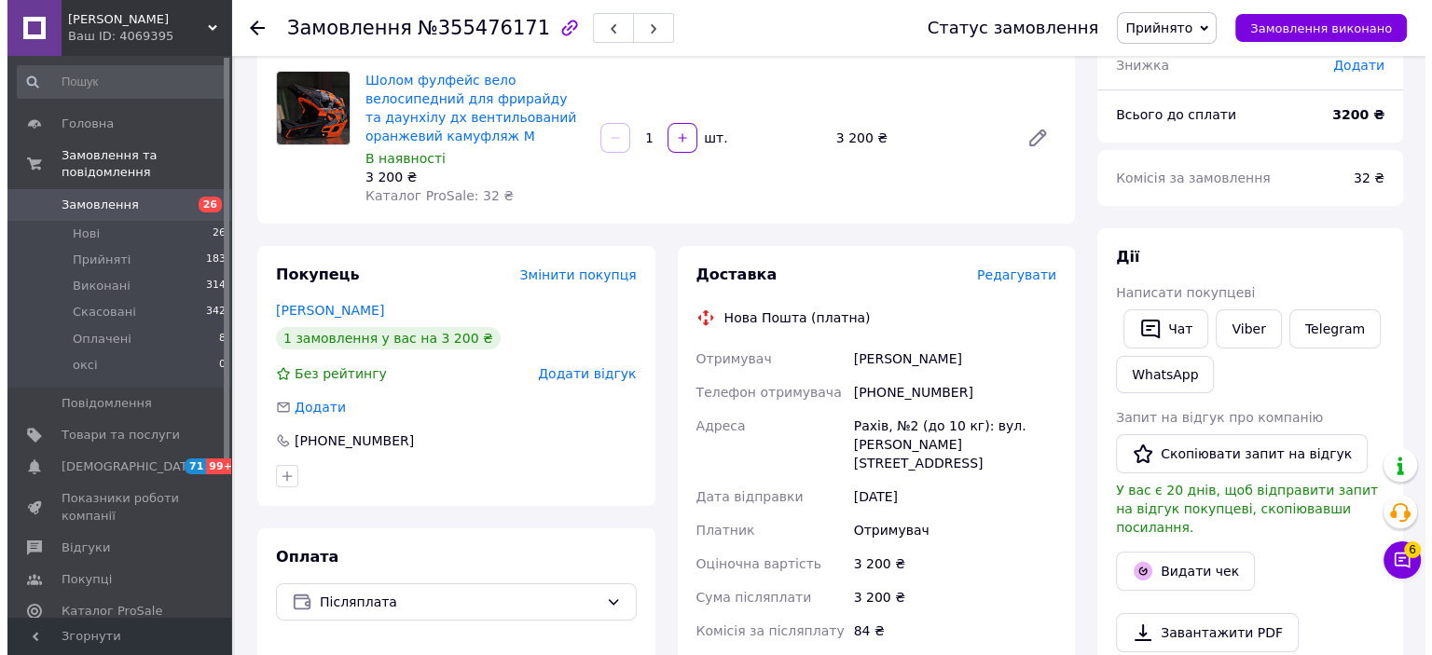
scroll to position [280, 0]
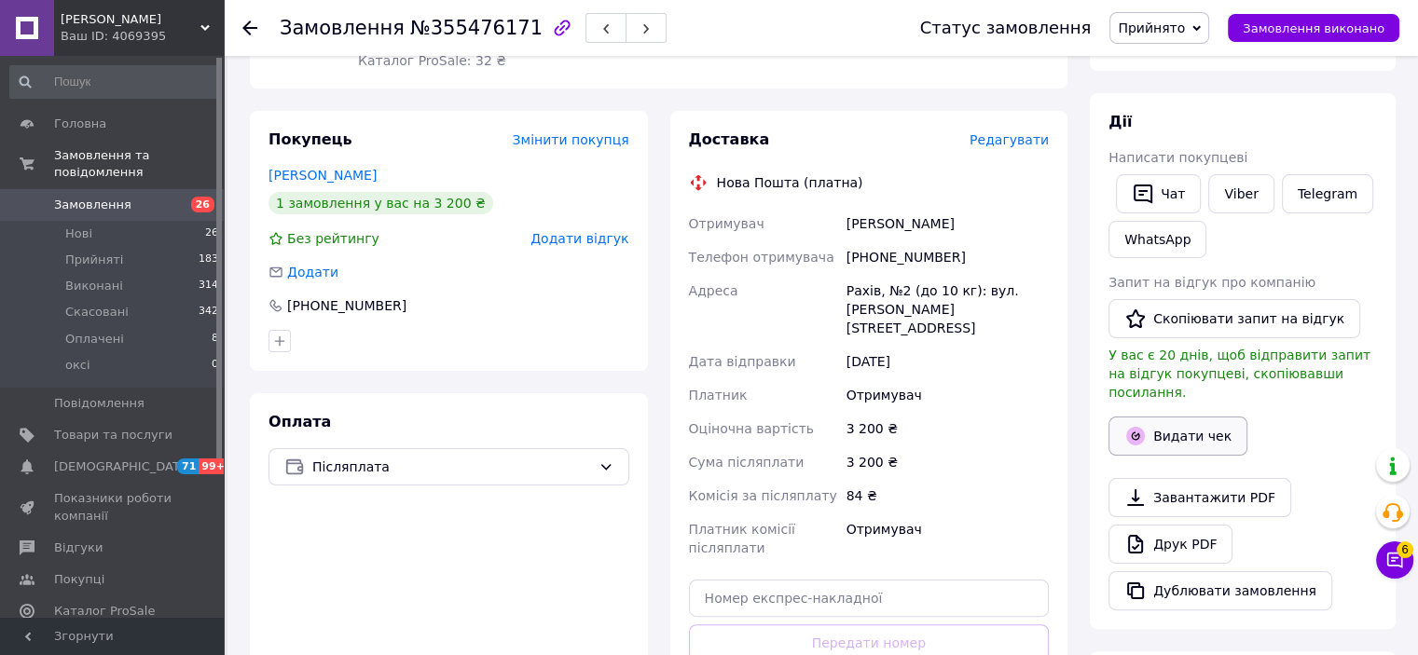
click at [1175, 421] on button "Видати чек" at bounding box center [1178, 436] width 139 height 39
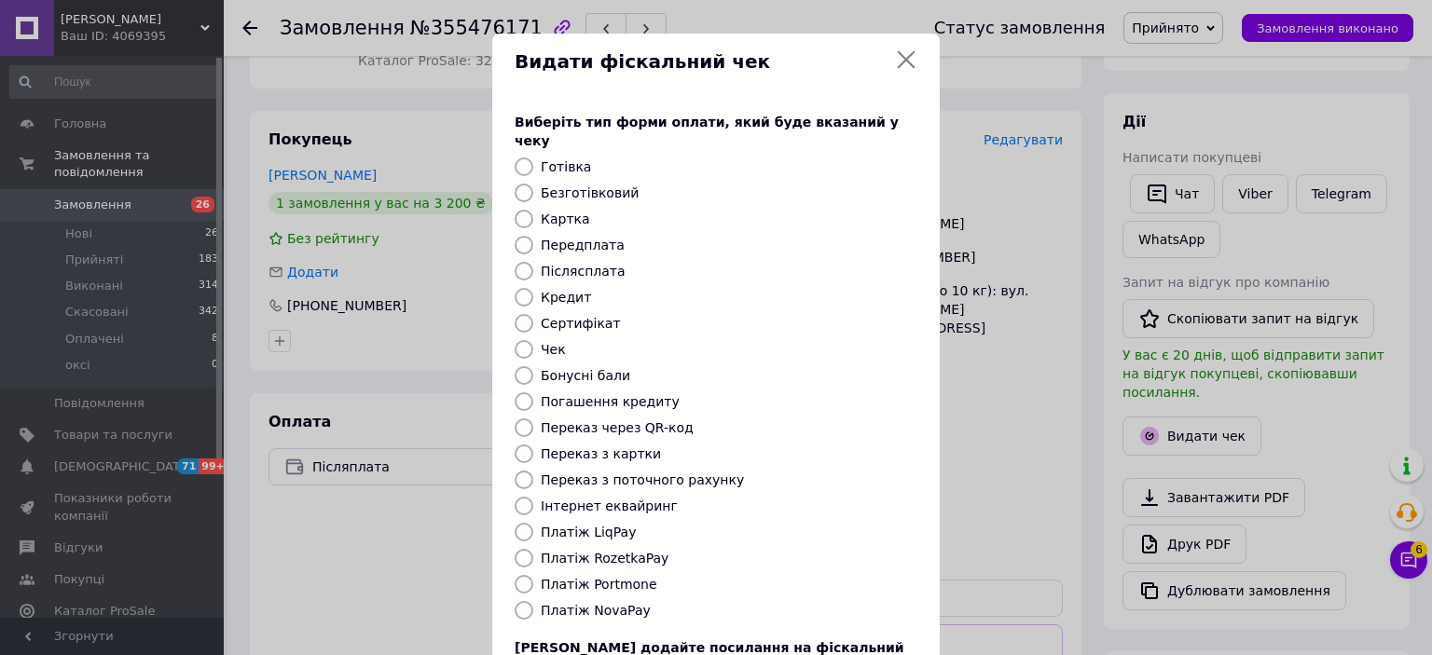
click at [525, 184] on input "Безготівковий" at bounding box center [524, 193] width 19 height 19
radio input "true"
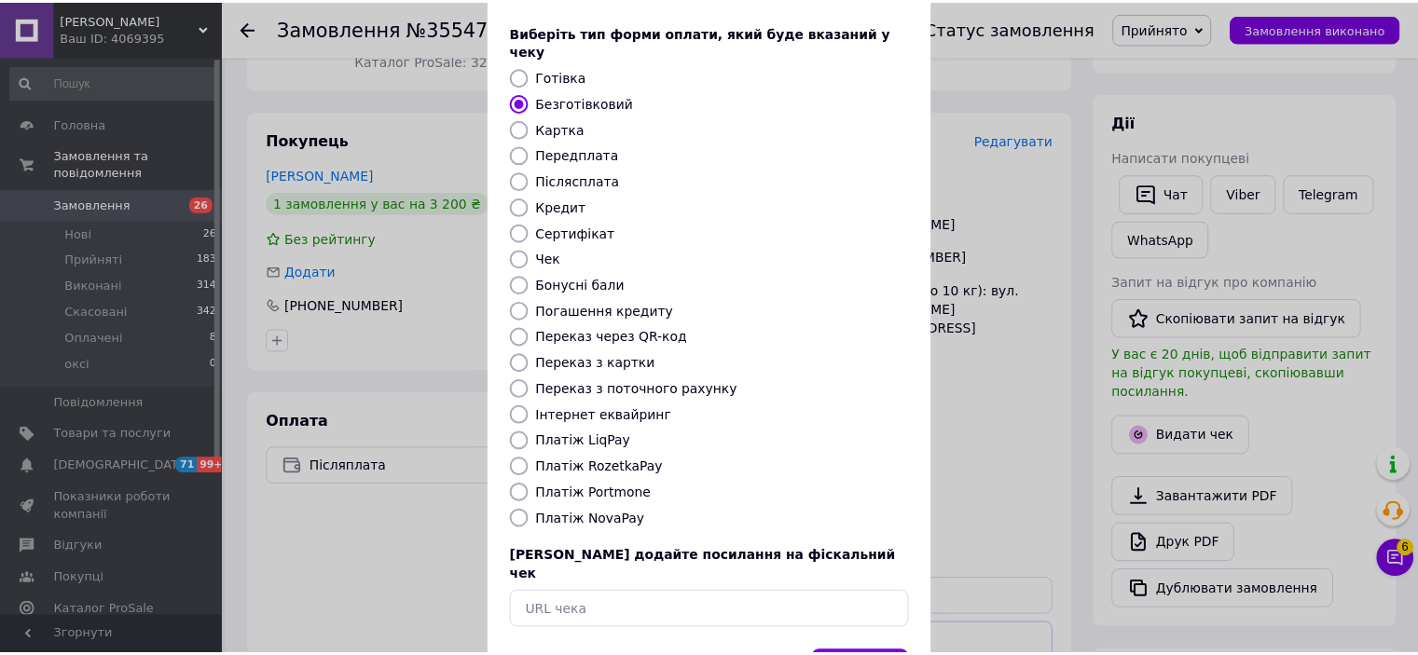
scroll to position [145, 0]
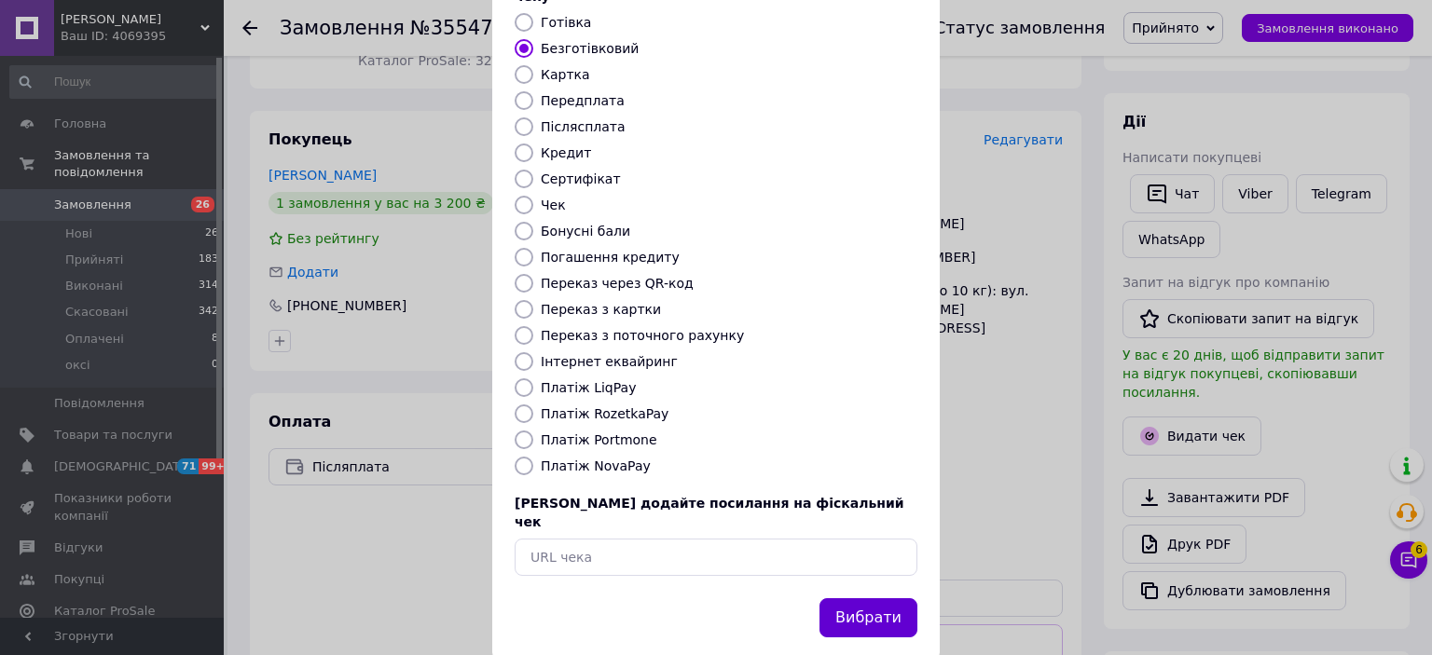
click at [884, 599] on button "Вибрати" at bounding box center [869, 619] width 98 height 40
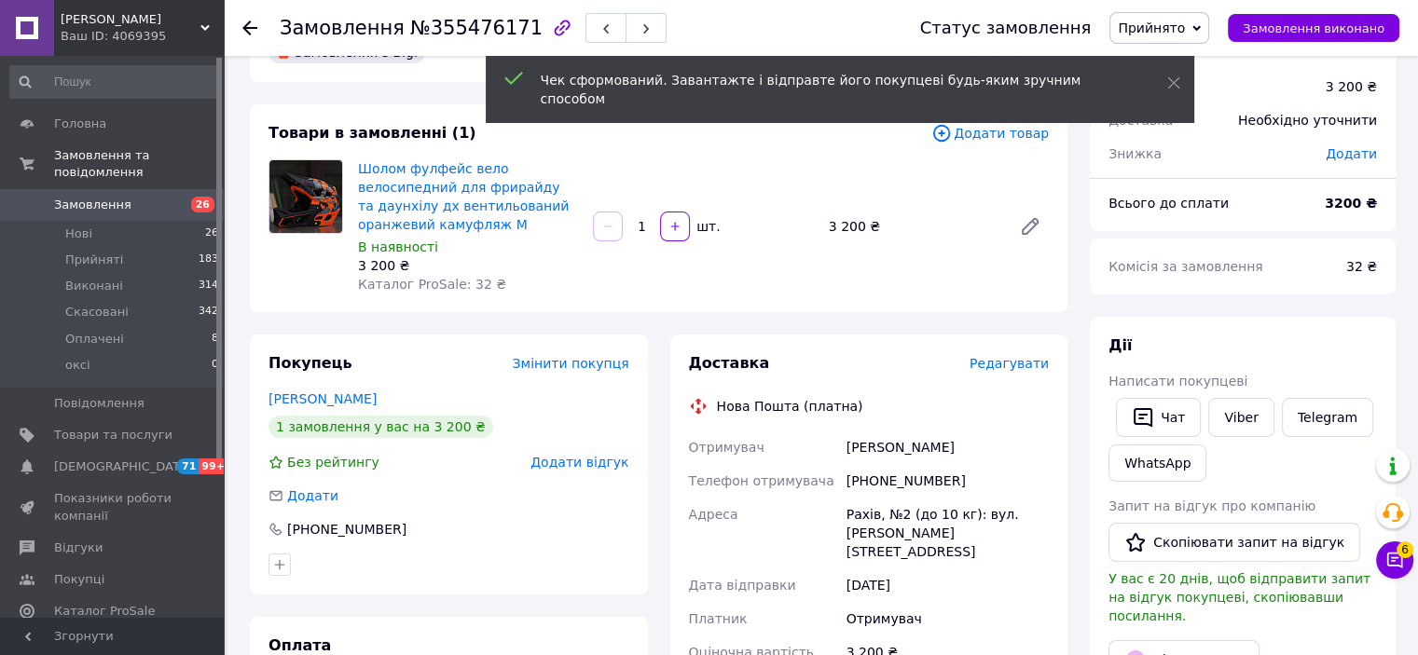
scroll to position [0, 0]
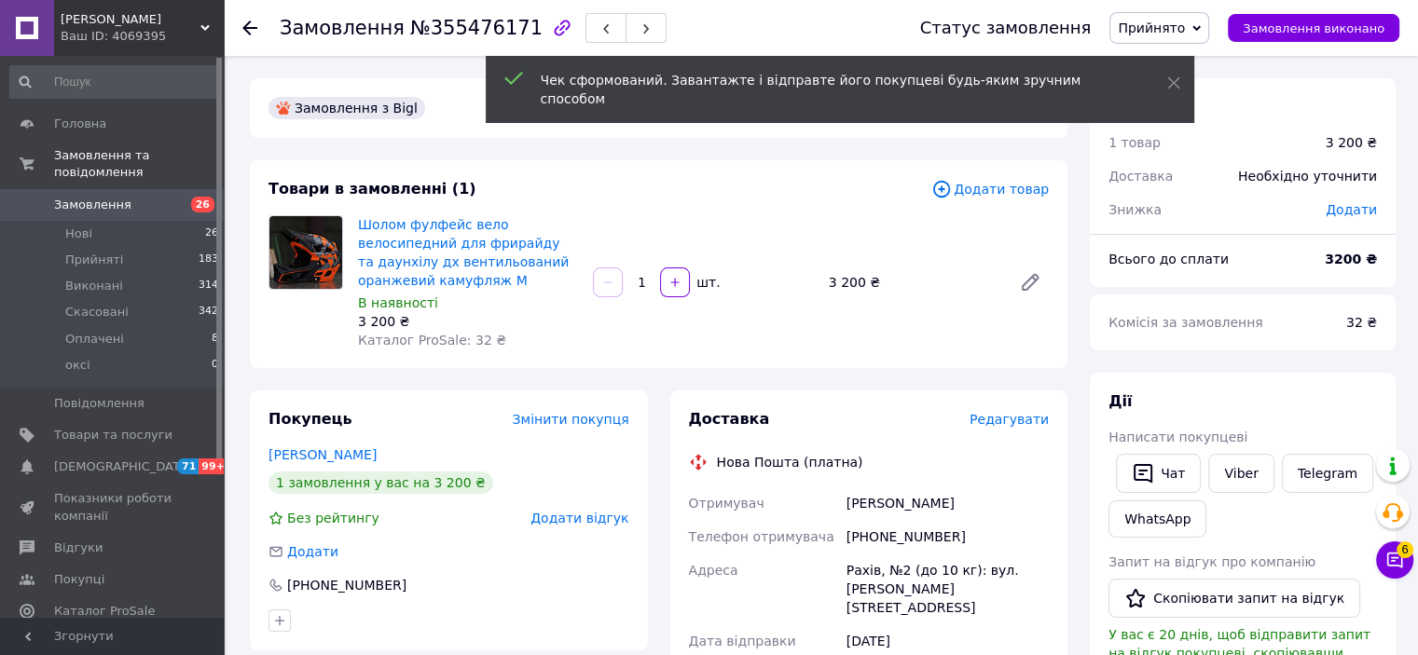
click at [1184, 80] on div "Чек сформований. Завантажте і відправте його покупцеві будь-яким зручним способ…" at bounding box center [840, 89] width 709 height 67
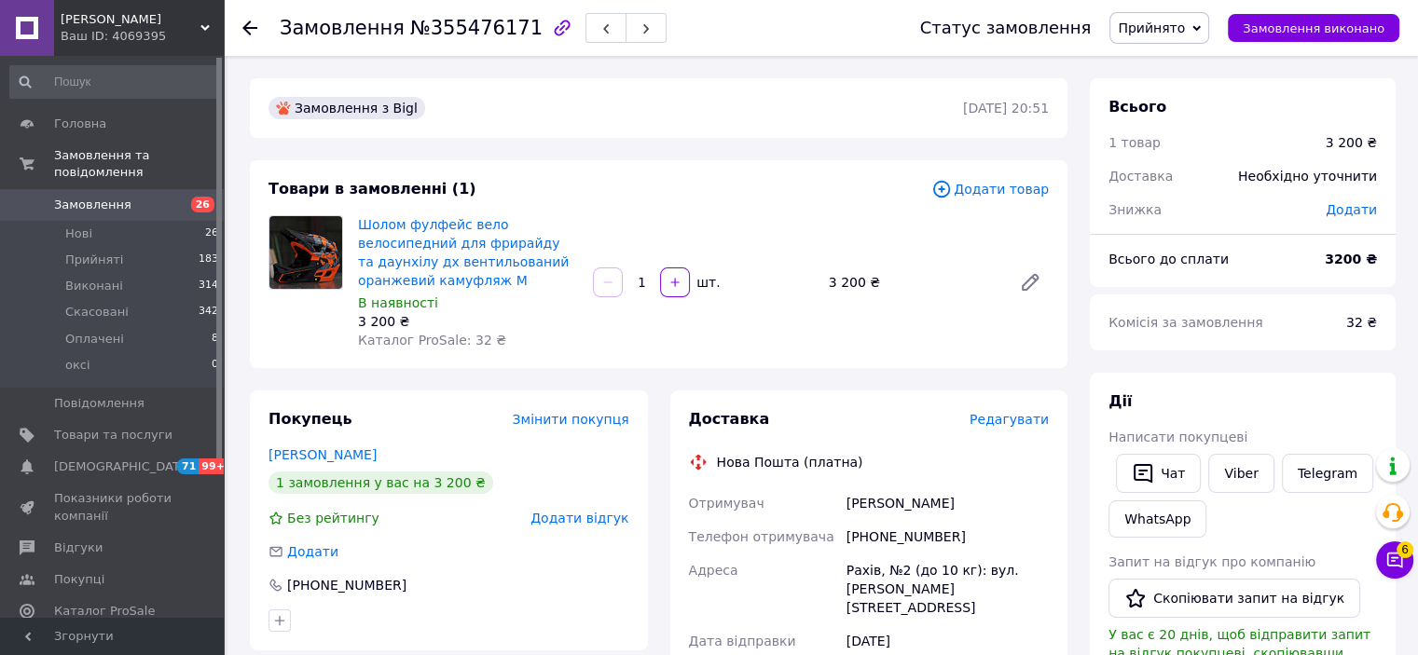
click at [248, 24] on icon at bounding box center [249, 28] width 15 height 15
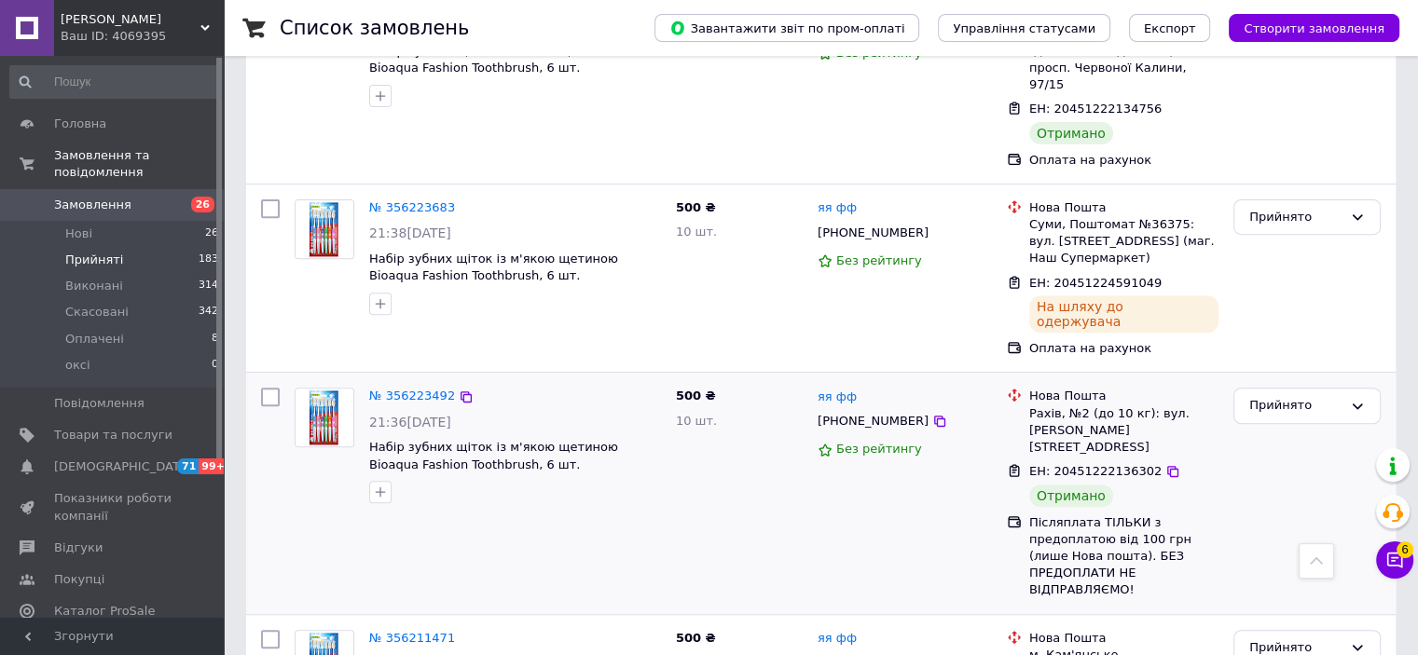
scroll to position [839, 0]
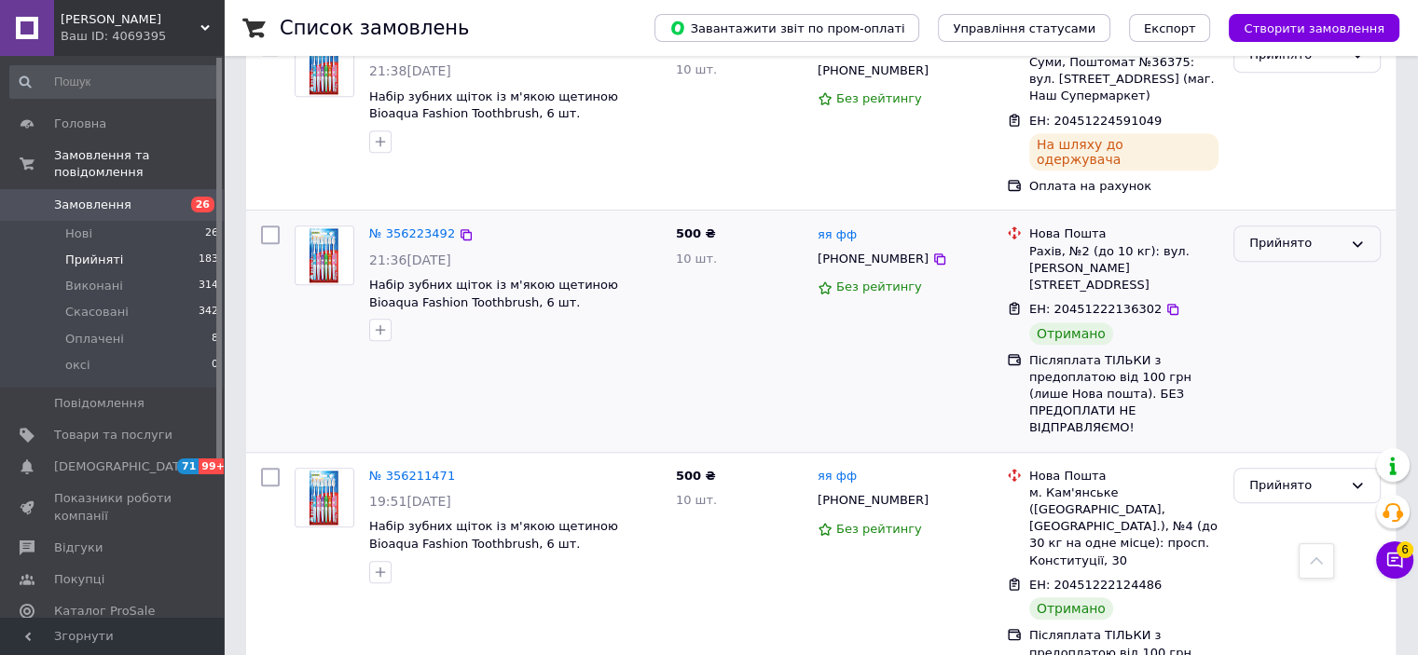
click at [1324, 234] on div "Прийнято" at bounding box center [1295, 244] width 93 height 20
click at [1301, 266] on li "Виконано" at bounding box center [1306, 283] width 145 height 34
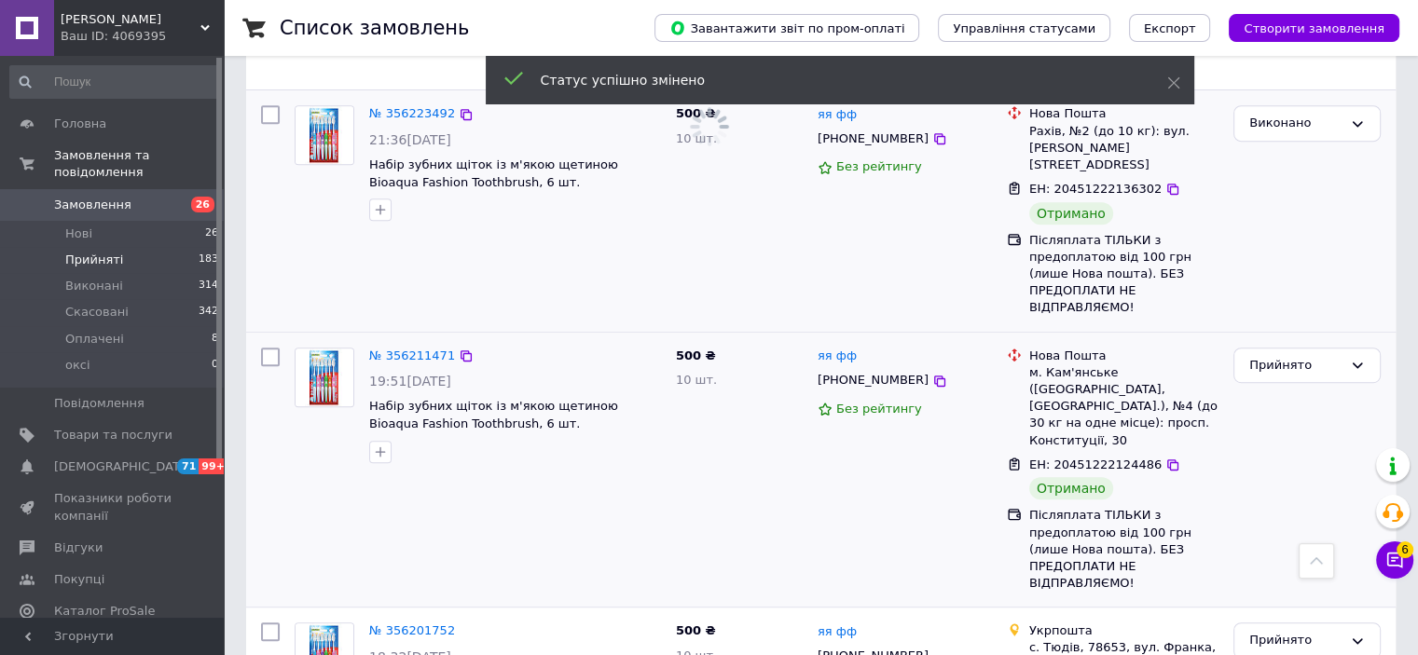
scroll to position [932, 0]
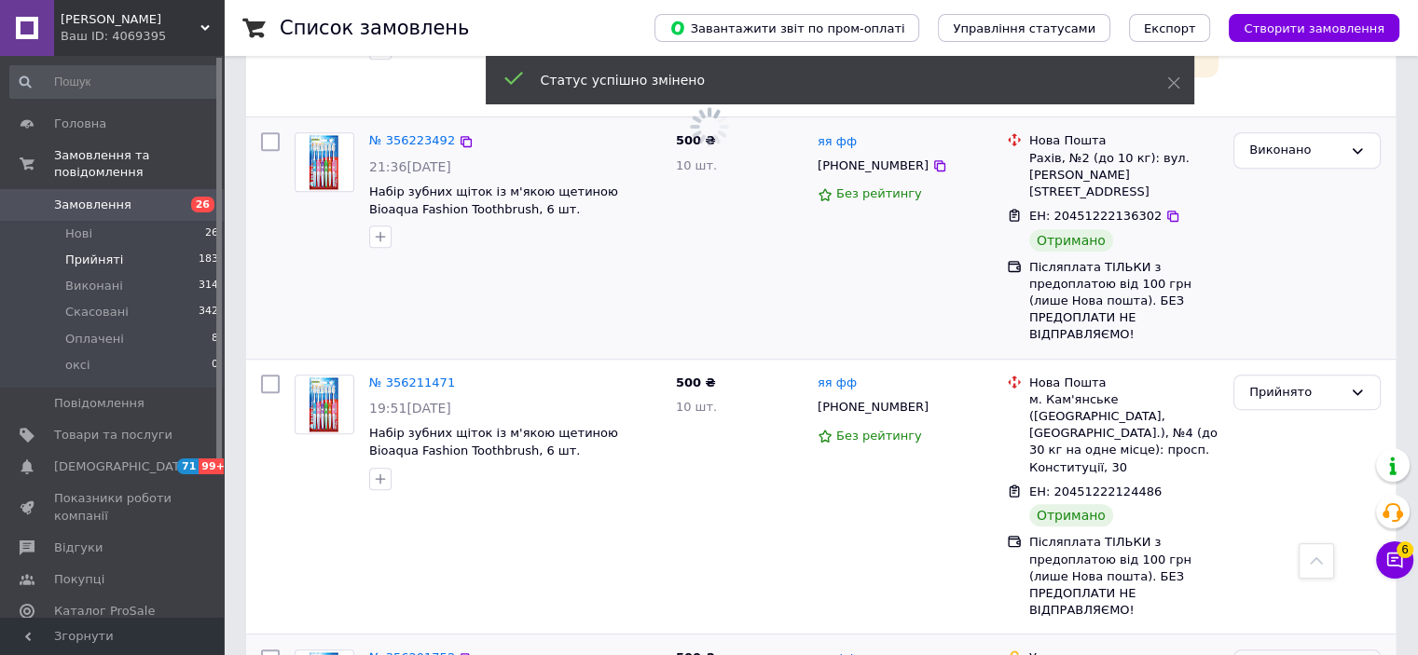
click at [1258, 650] on div "Прийнято" at bounding box center [1306, 668] width 147 height 36
drag, startPoint x: 1182, startPoint y: 252, endPoint x: 1084, endPoint y: 255, distance: 98.0
click at [1084, 392] on div "м. Кам'янське ([GEOGRAPHIC_DATA], [GEOGRAPHIC_DATA].), №4 (до 30 кг на одне міс…" at bounding box center [1123, 434] width 189 height 85
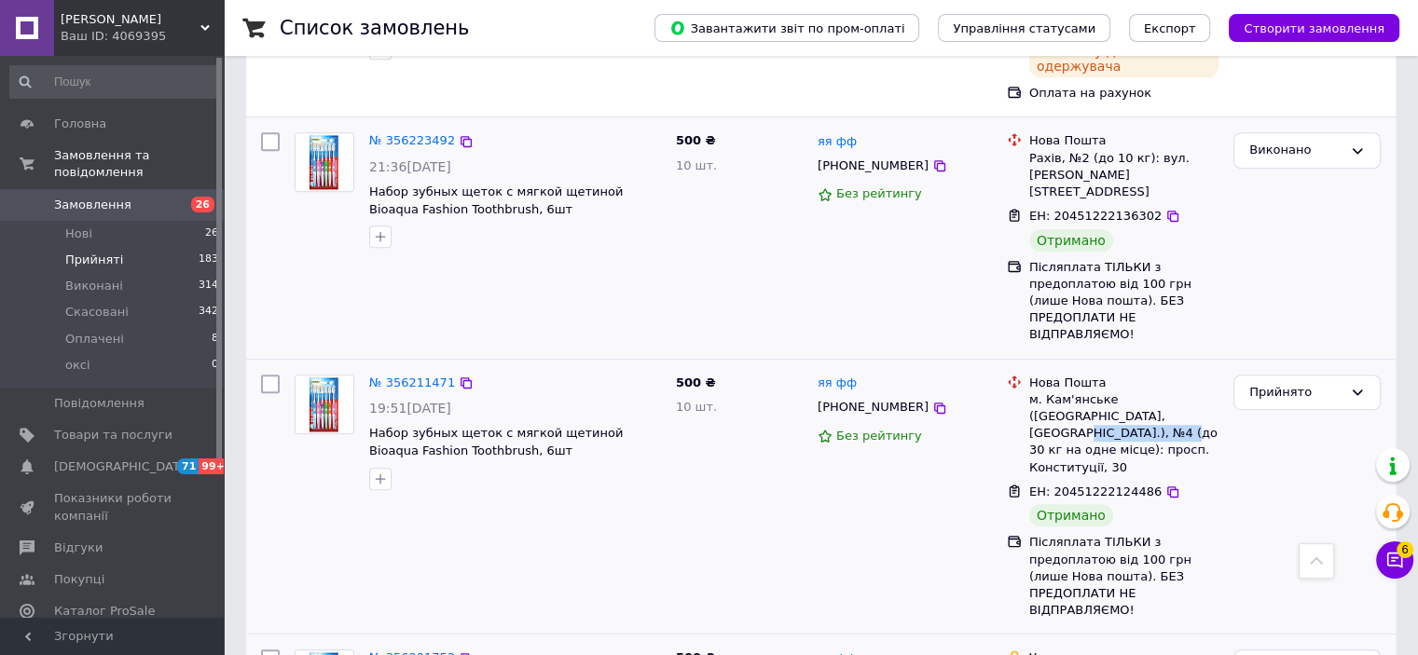
copy div "янський р-н.), №4"
click at [1265, 383] on div "Прийнято" at bounding box center [1295, 393] width 93 height 20
click at [1268, 414] on li "Виконано" at bounding box center [1306, 431] width 145 height 34
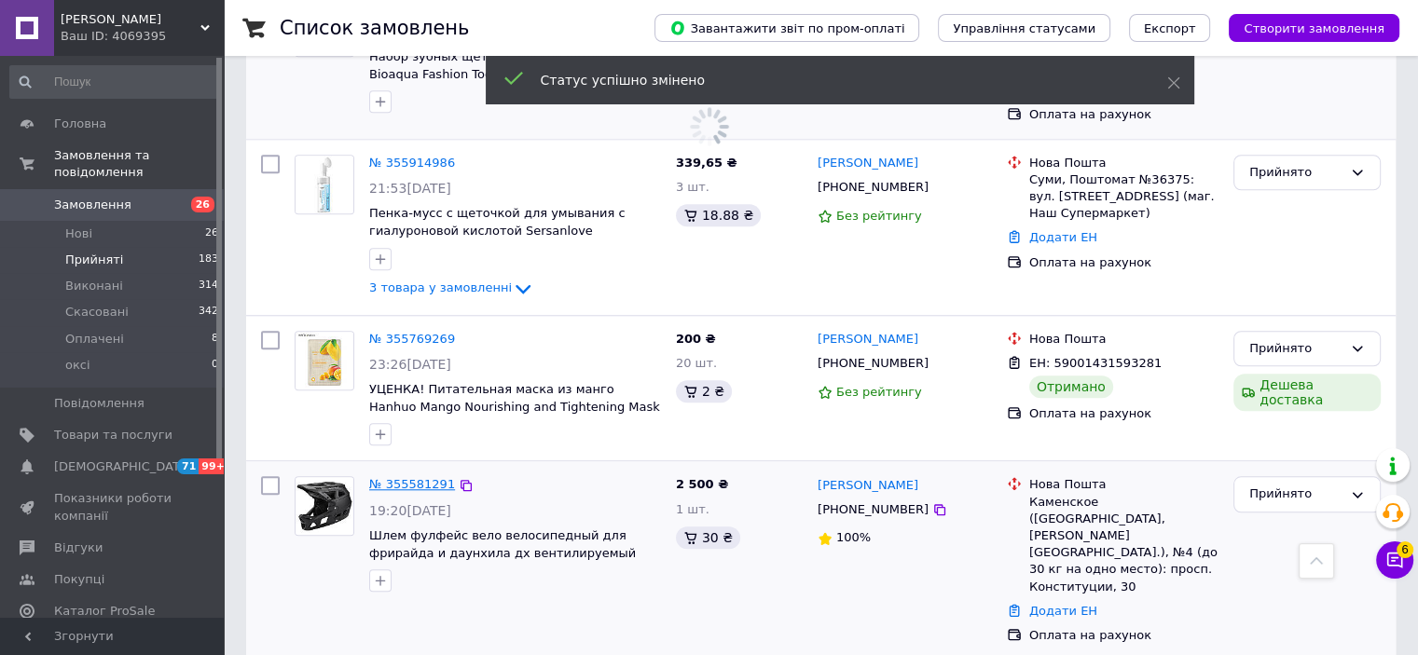
click at [406, 477] on link "№ 355581291" at bounding box center [412, 484] width 86 height 14
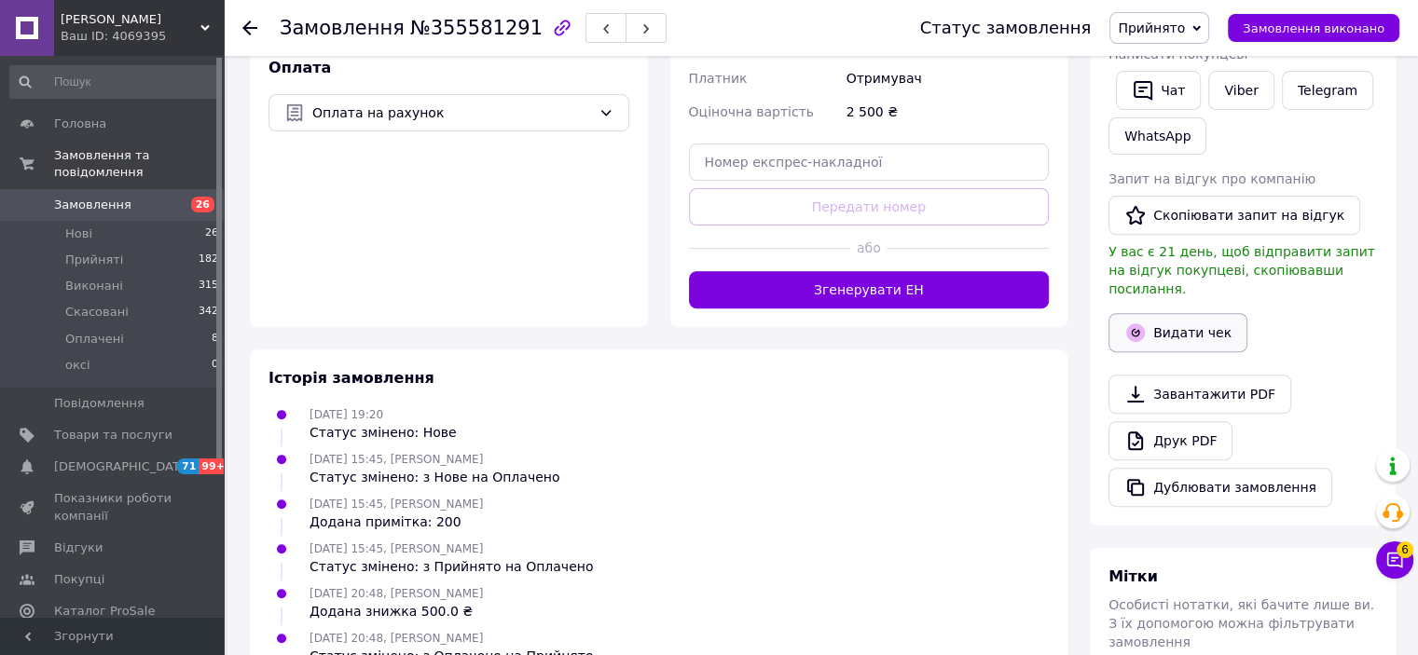
click at [1171, 313] on button "Видати чек" at bounding box center [1178, 332] width 139 height 39
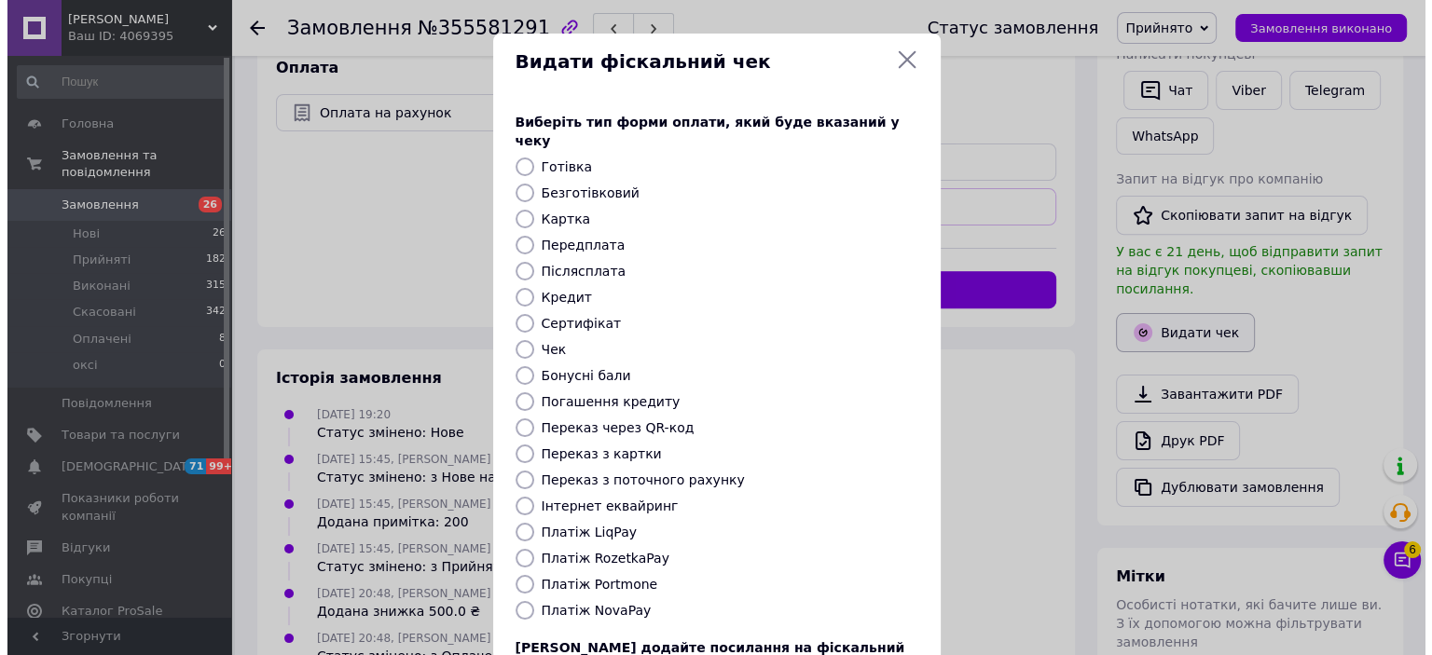
scroll to position [634, 0]
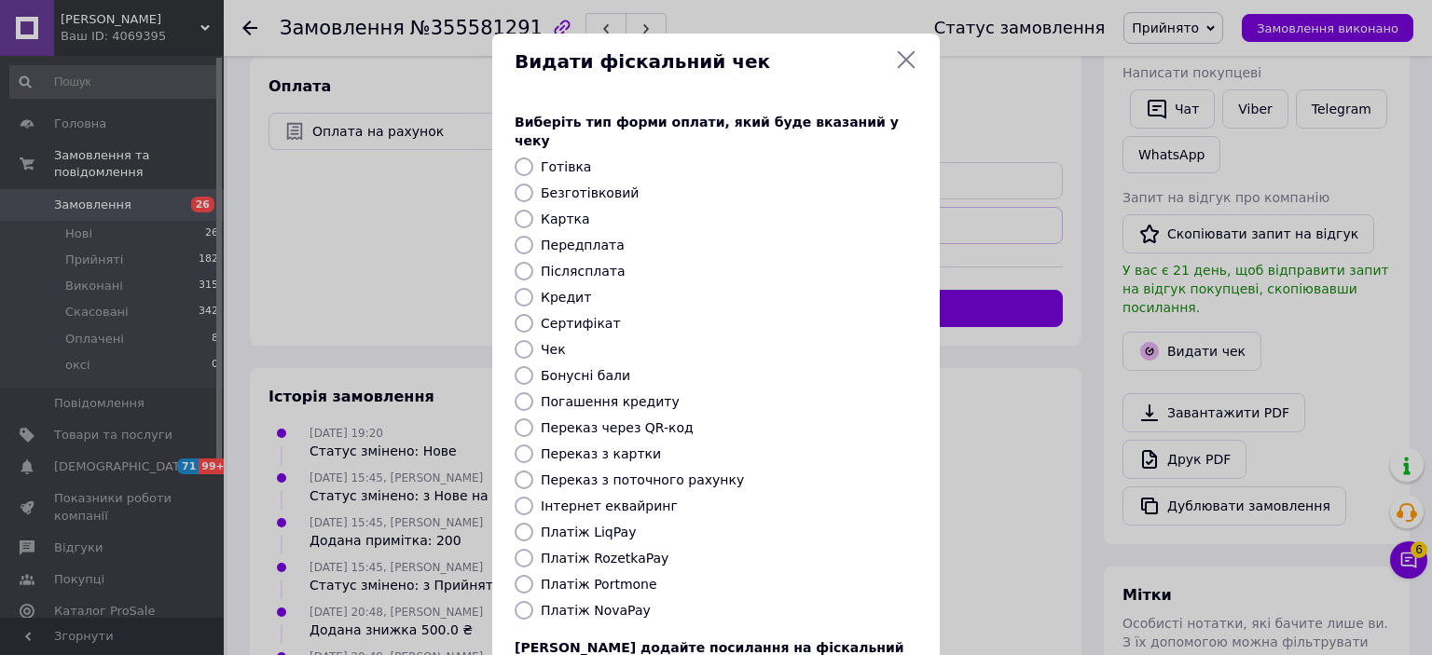
click at [517, 184] on input "Безготівковий" at bounding box center [524, 193] width 19 height 19
radio input "true"
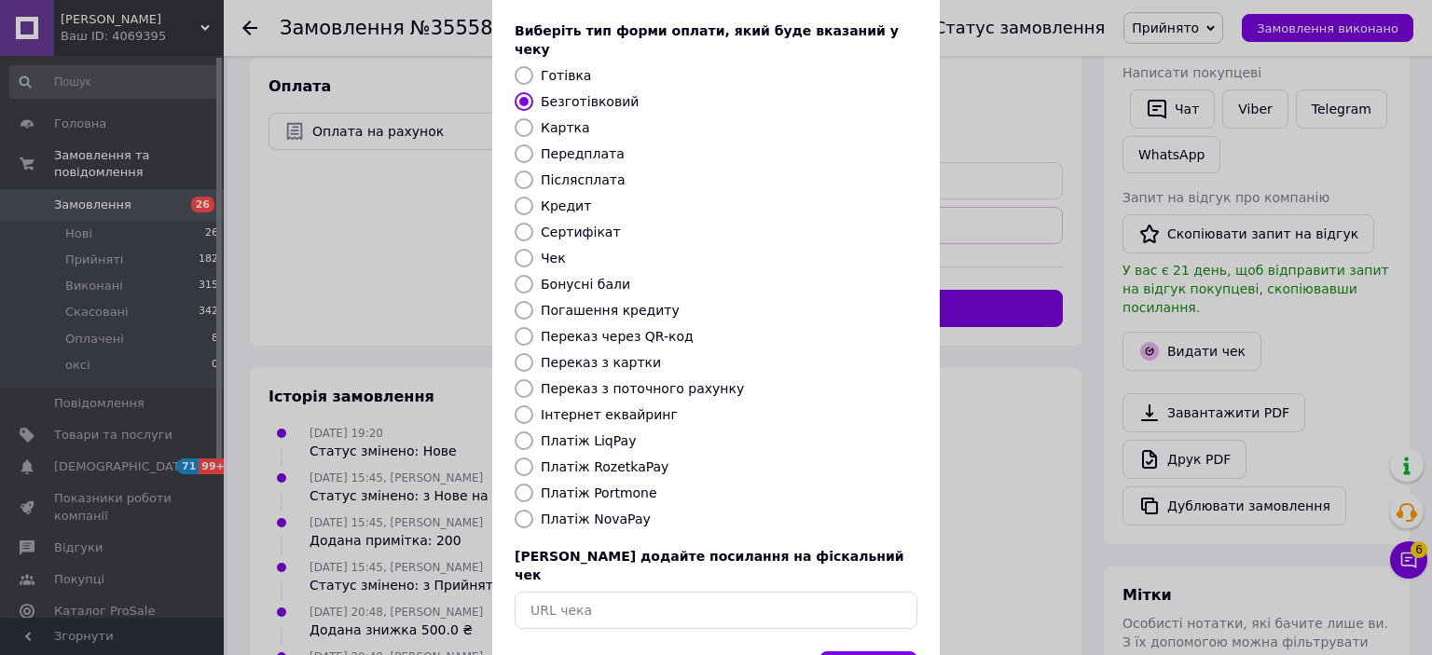
scroll to position [145, 0]
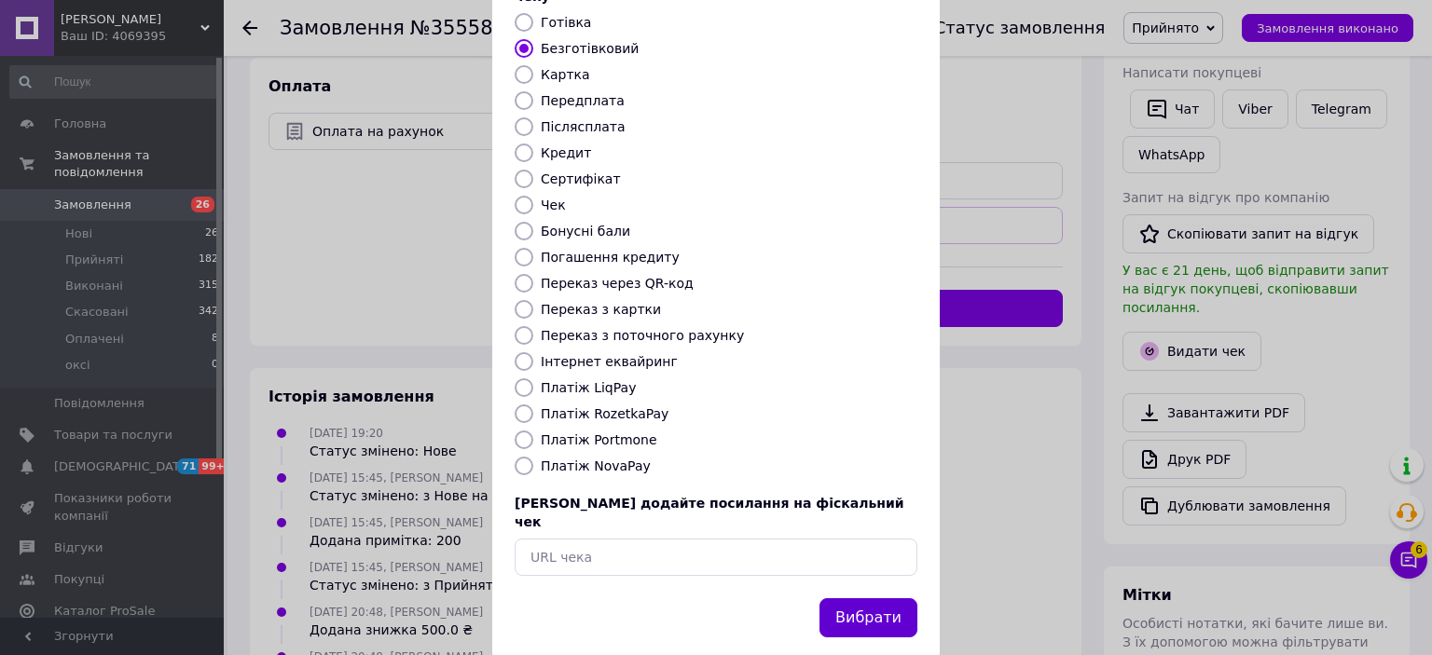
click at [873, 599] on button "Вибрати" at bounding box center [869, 619] width 98 height 40
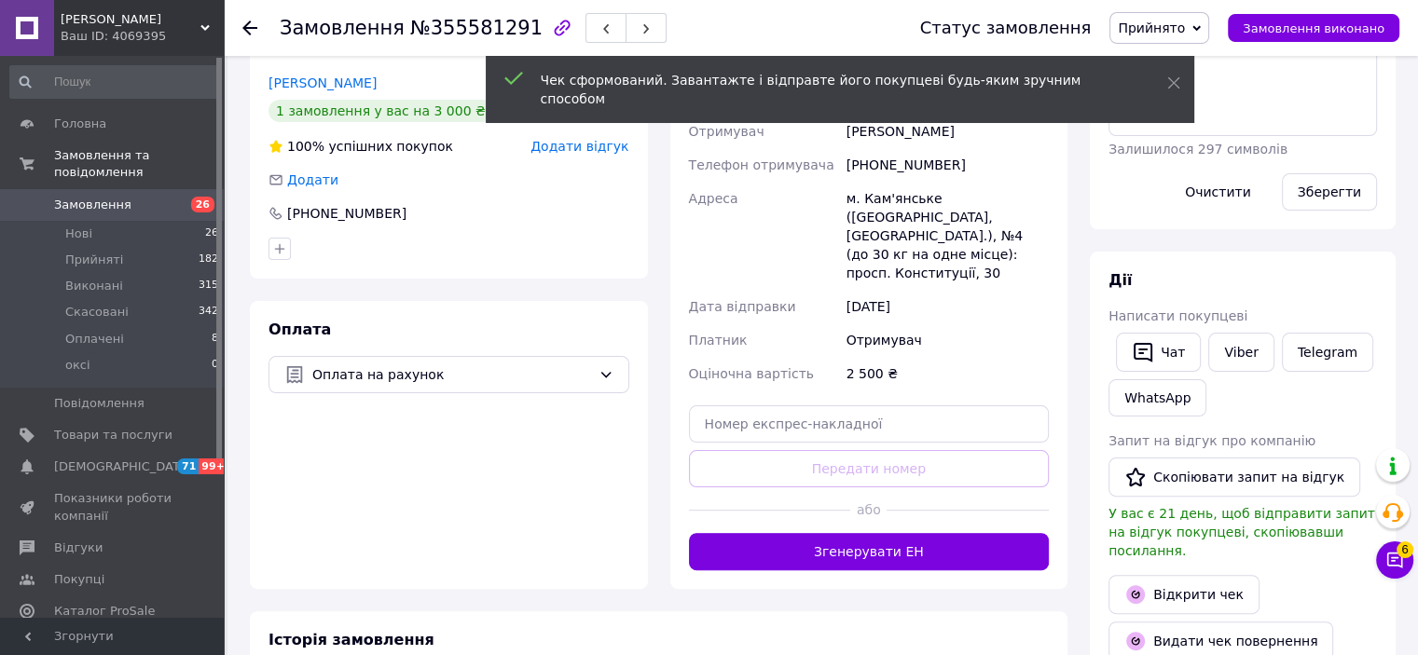
scroll to position [280, 0]
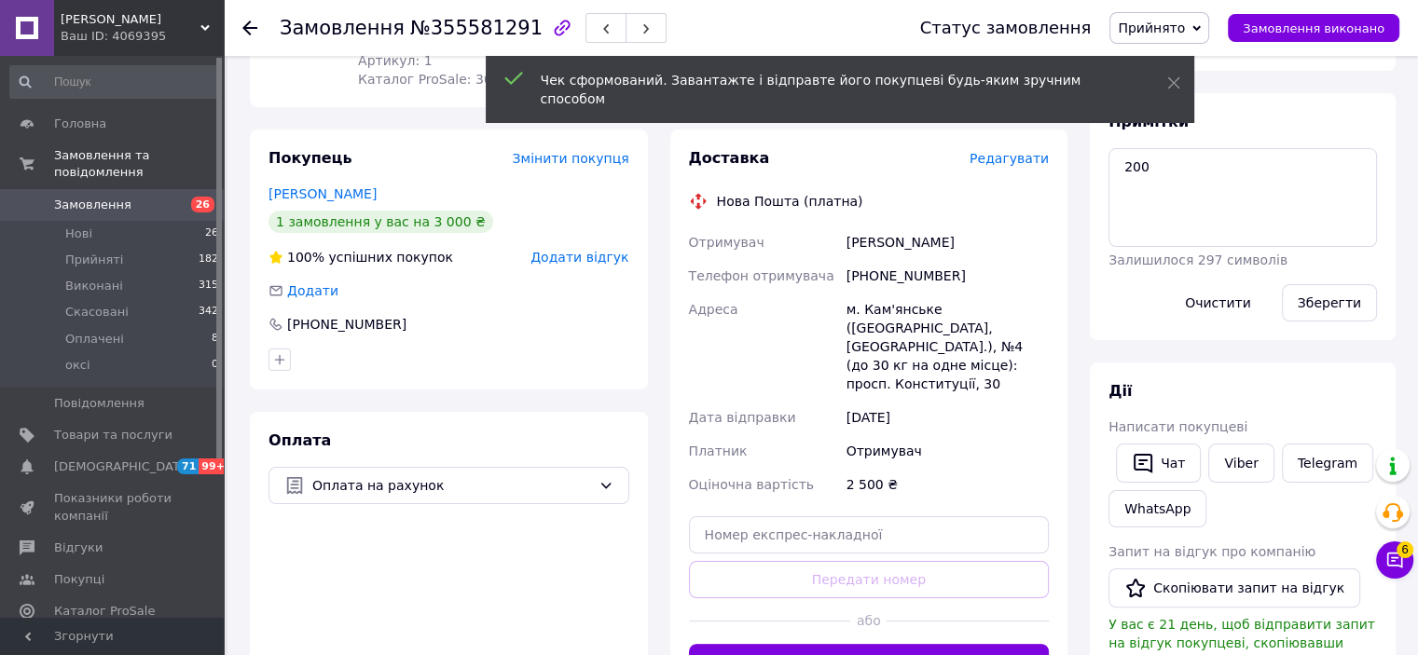
click at [251, 22] on icon at bounding box center [249, 28] width 15 height 15
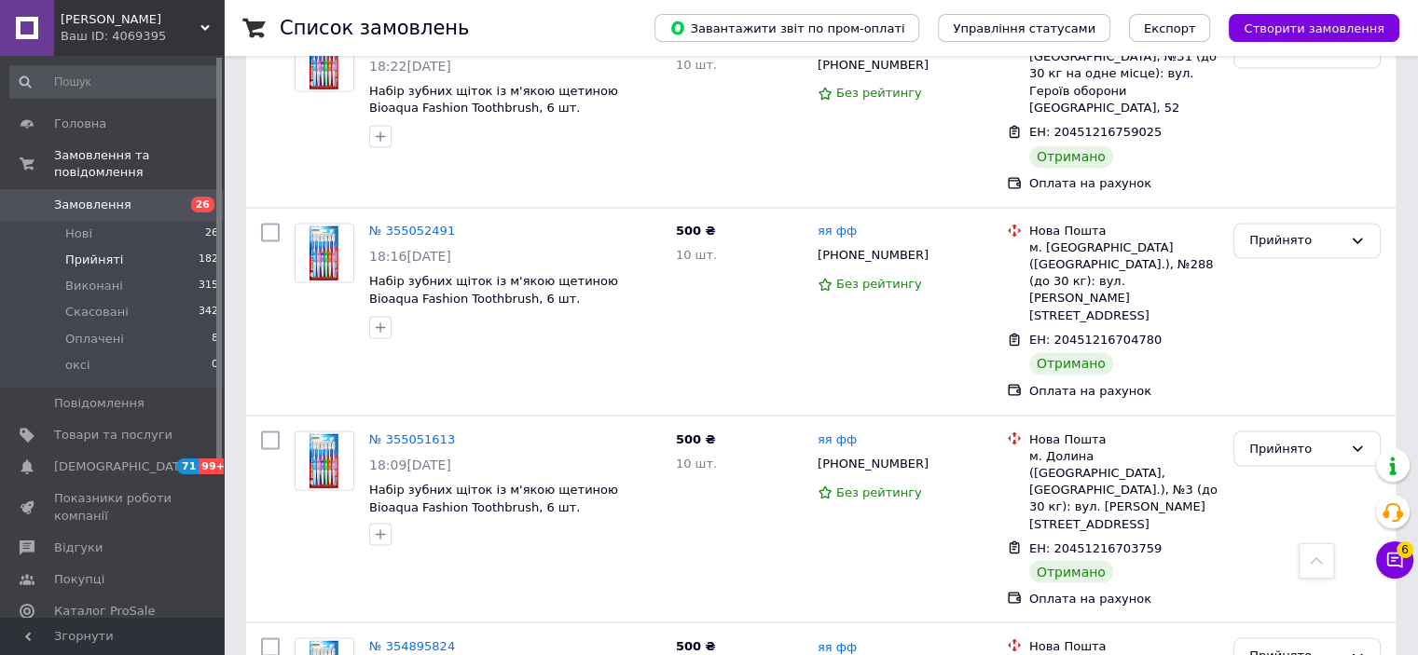
scroll to position [3263, 0]
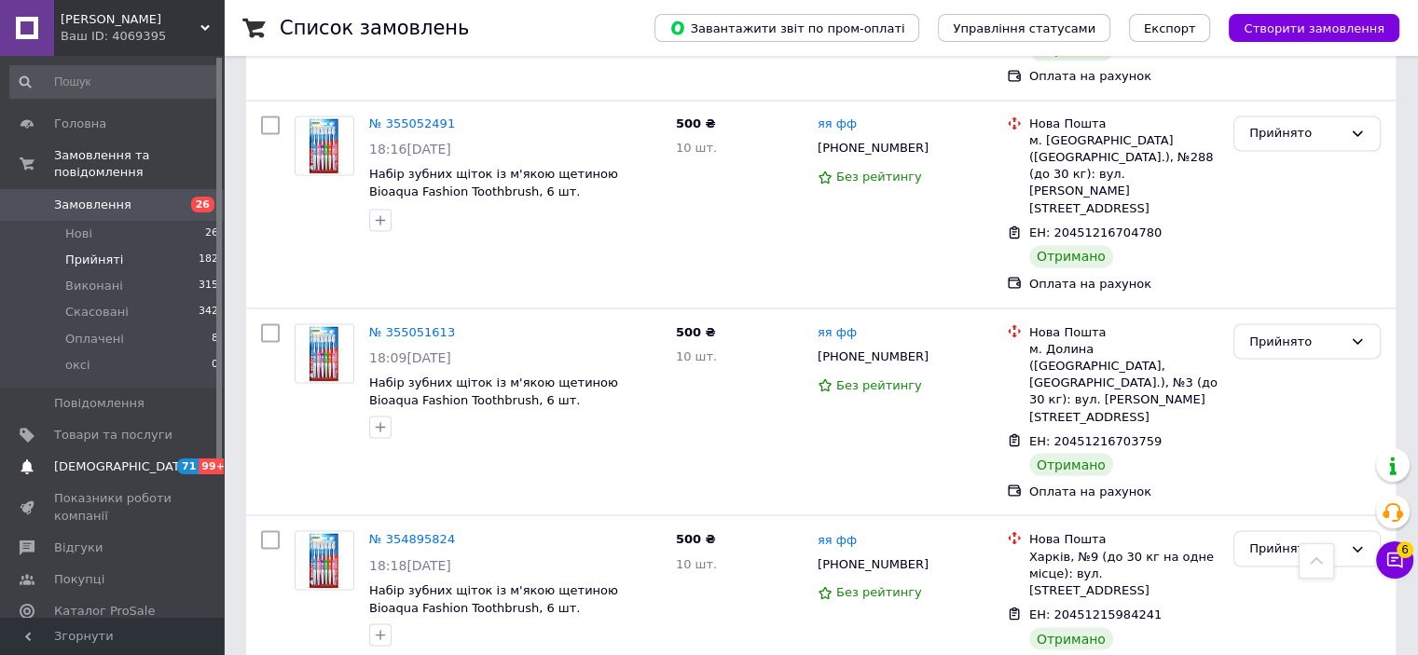
click at [148, 451] on link "Сповіщення 71 99+" at bounding box center [114, 467] width 229 height 32
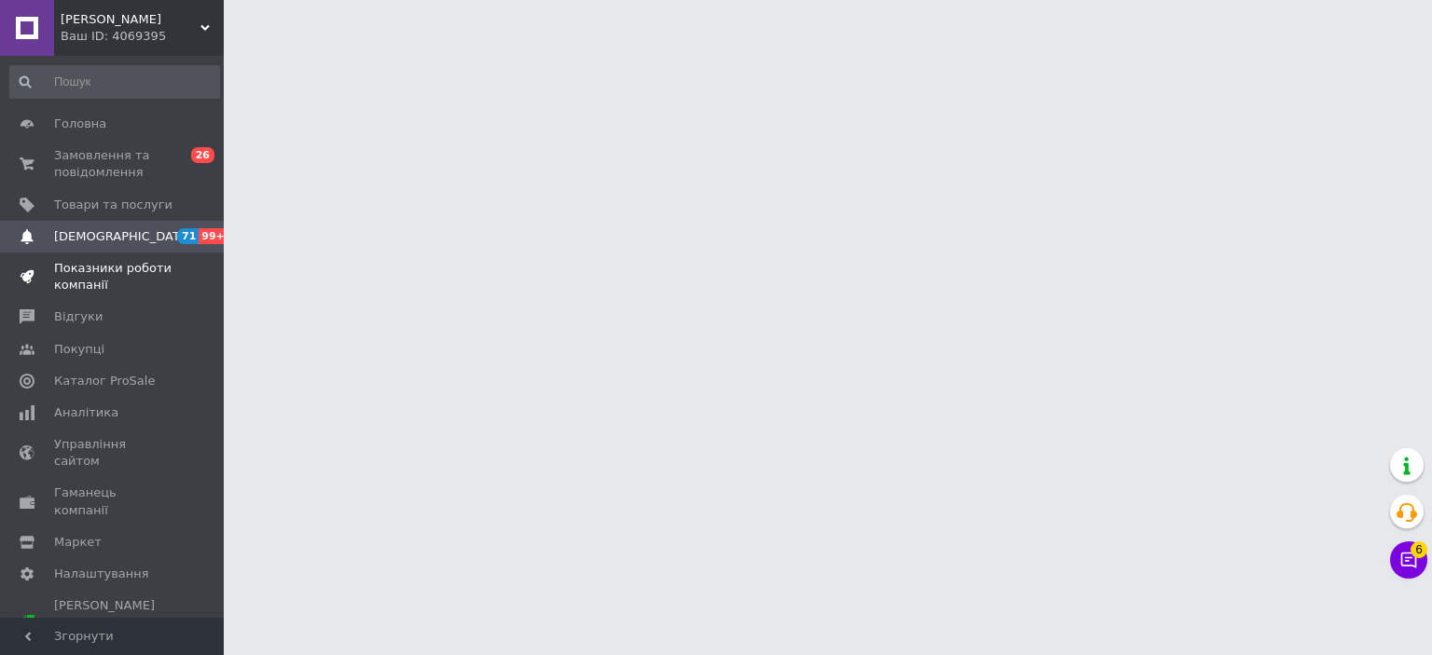
click at [104, 281] on span "Показники роботи компанії" at bounding box center [113, 277] width 118 height 34
